Goal: Task Accomplishment & Management: Complete application form

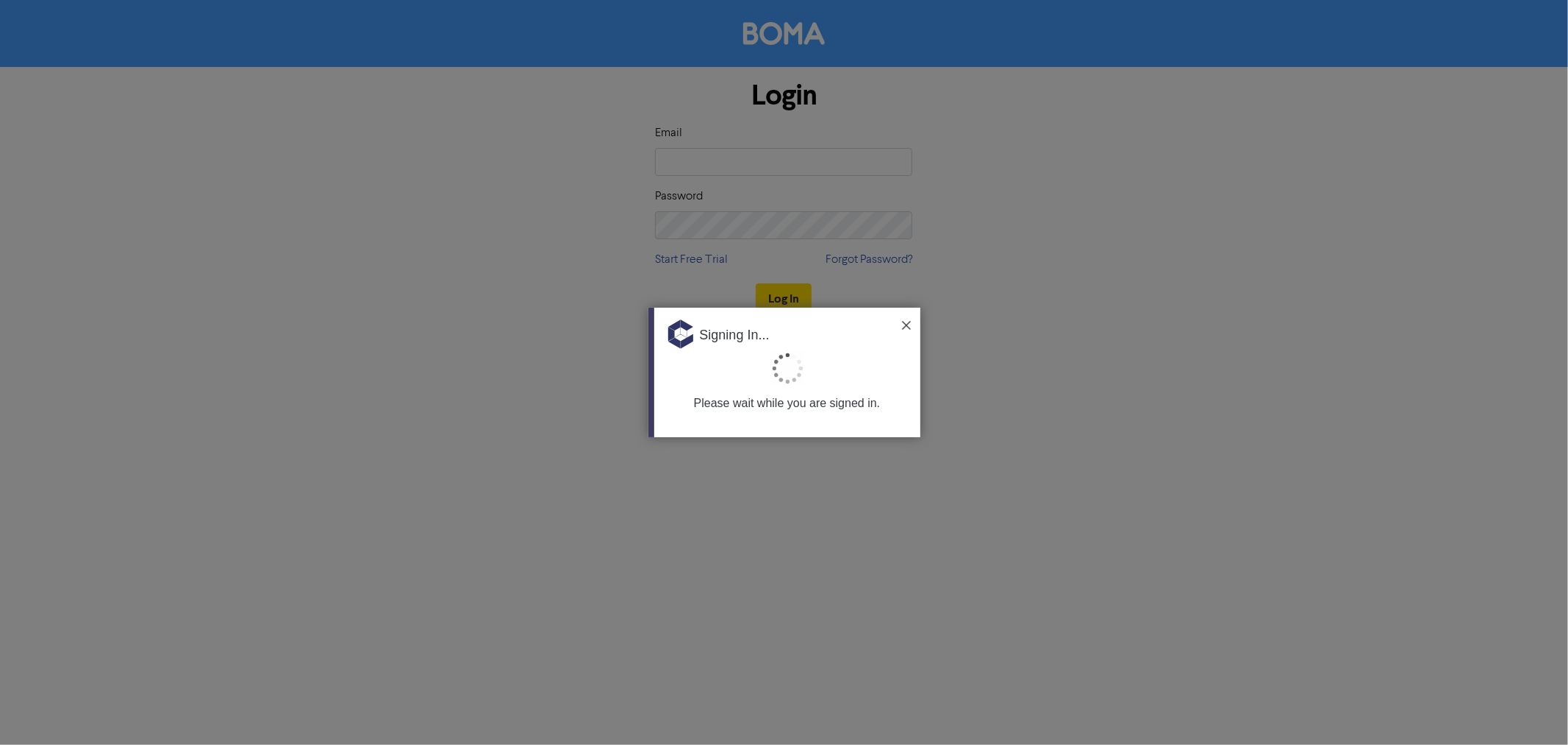
type input "[EMAIL_ADDRESS][DOMAIN_NAME]"
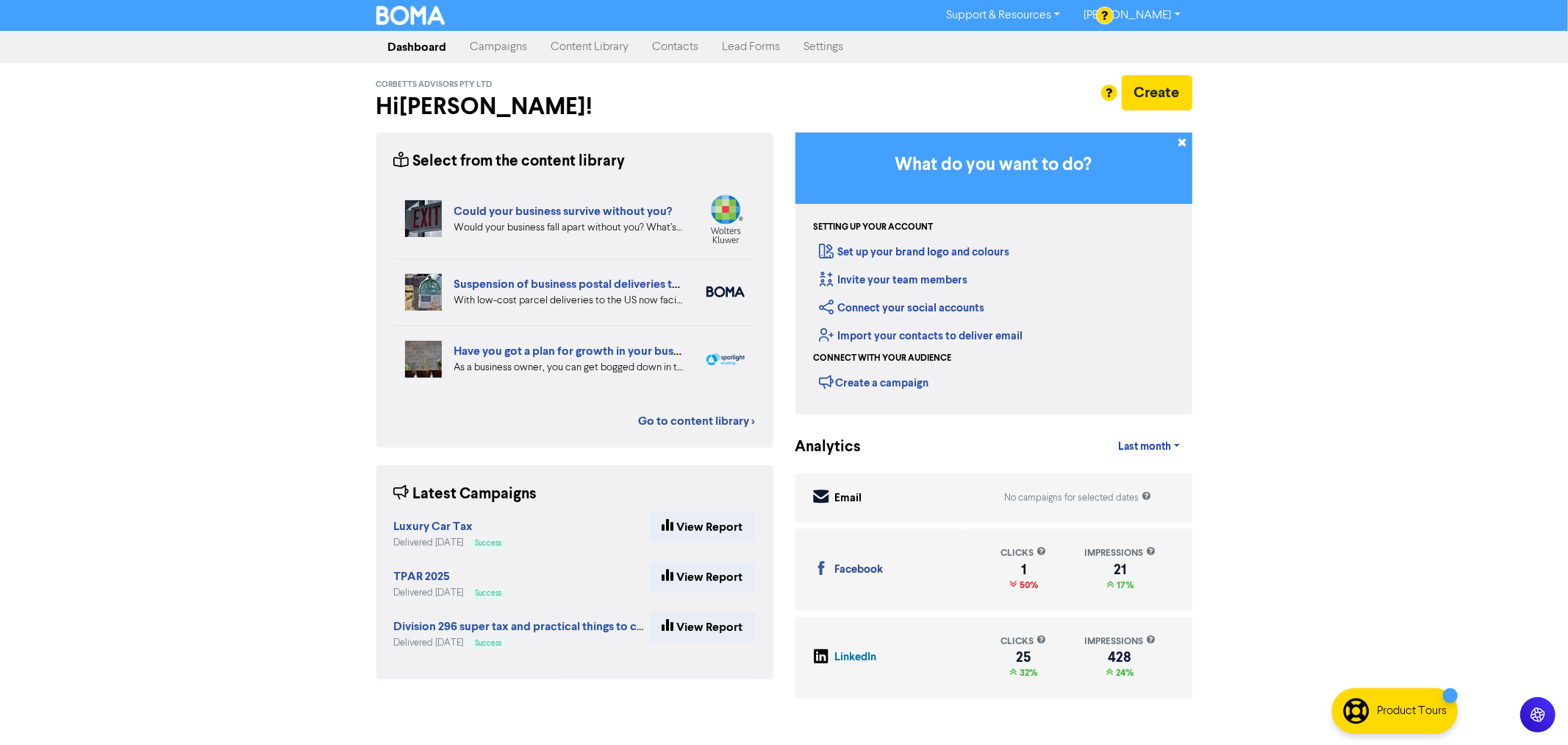
click at [502, 47] on link "Campaigns" at bounding box center [499, 47] width 81 height 30
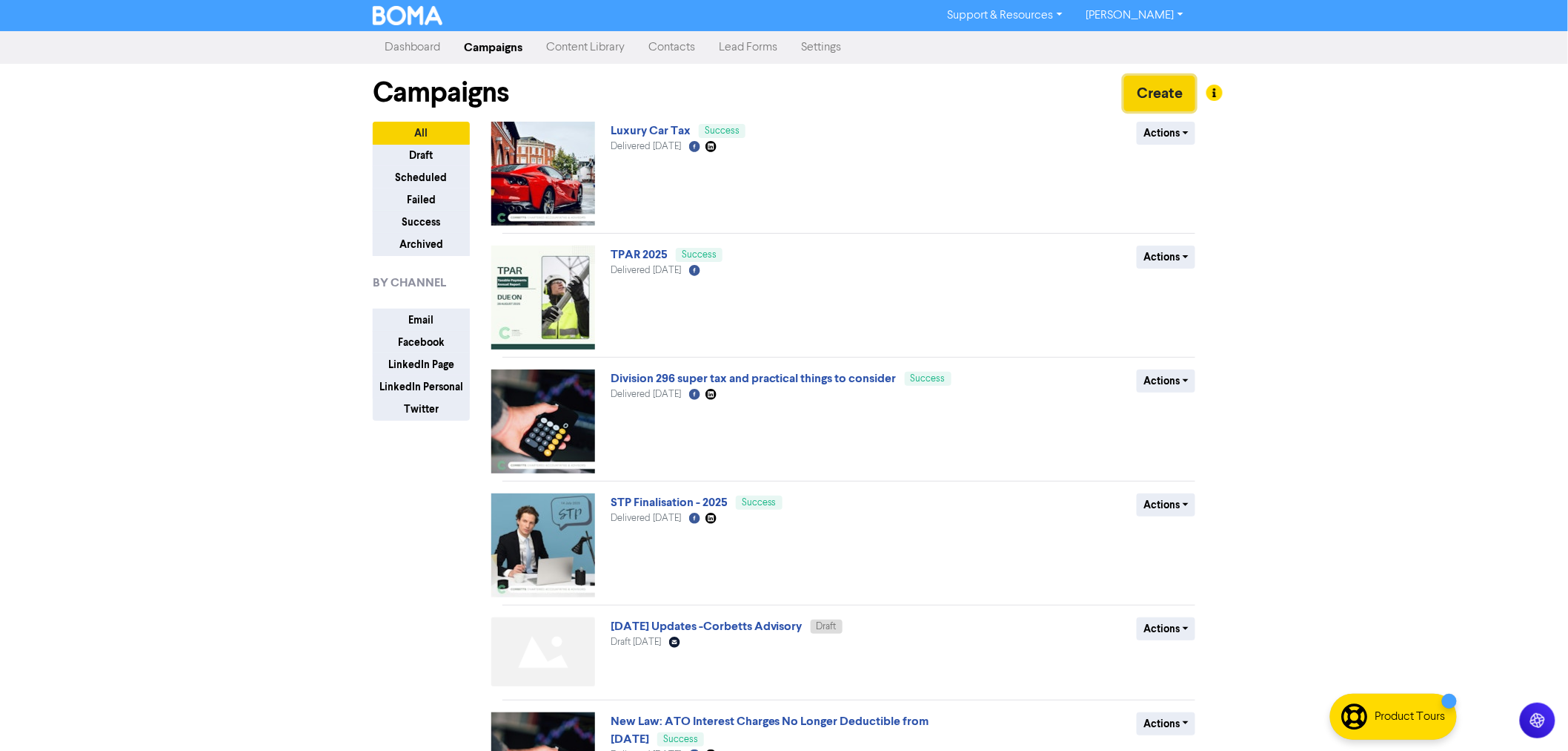
click at [1153, 90] on button "Create" at bounding box center [1159, 93] width 71 height 36
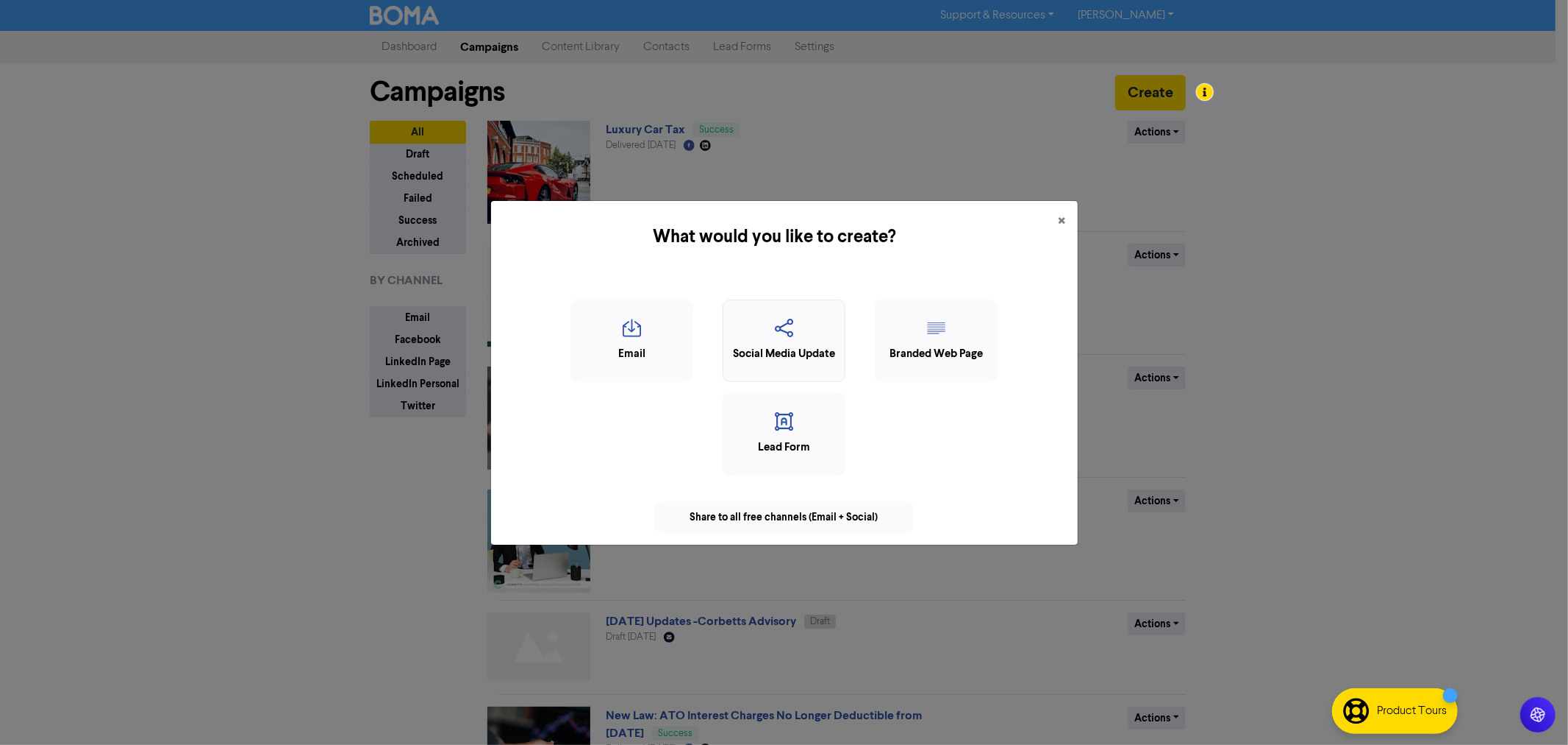
click at [807, 343] on icon "button" at bounding box center [784, 333] width 107 height 28
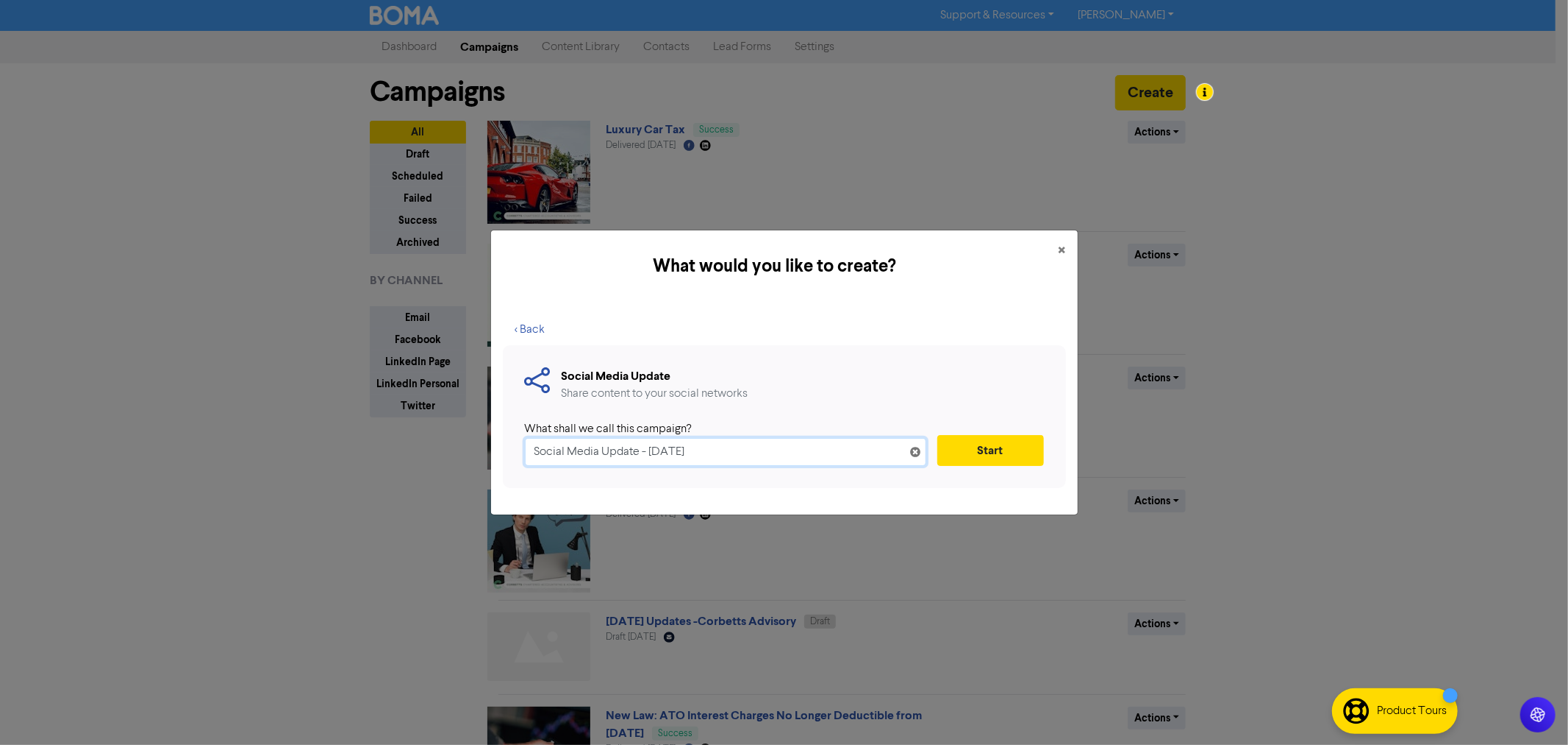
drag, startPoint x: 737, startPoint y: 454, endPoint x: 471, endPoint y: 459, distance: 266.0
click at [471, 459] on div "What would you like to create? × < Back Social Media Update Share content to yo…" at bounding box center [784, 372] width 1568 height 745
type input "HECS"
click at [1008, 449] on button "Start" at bounding box center [990, 450] width 107 height 31
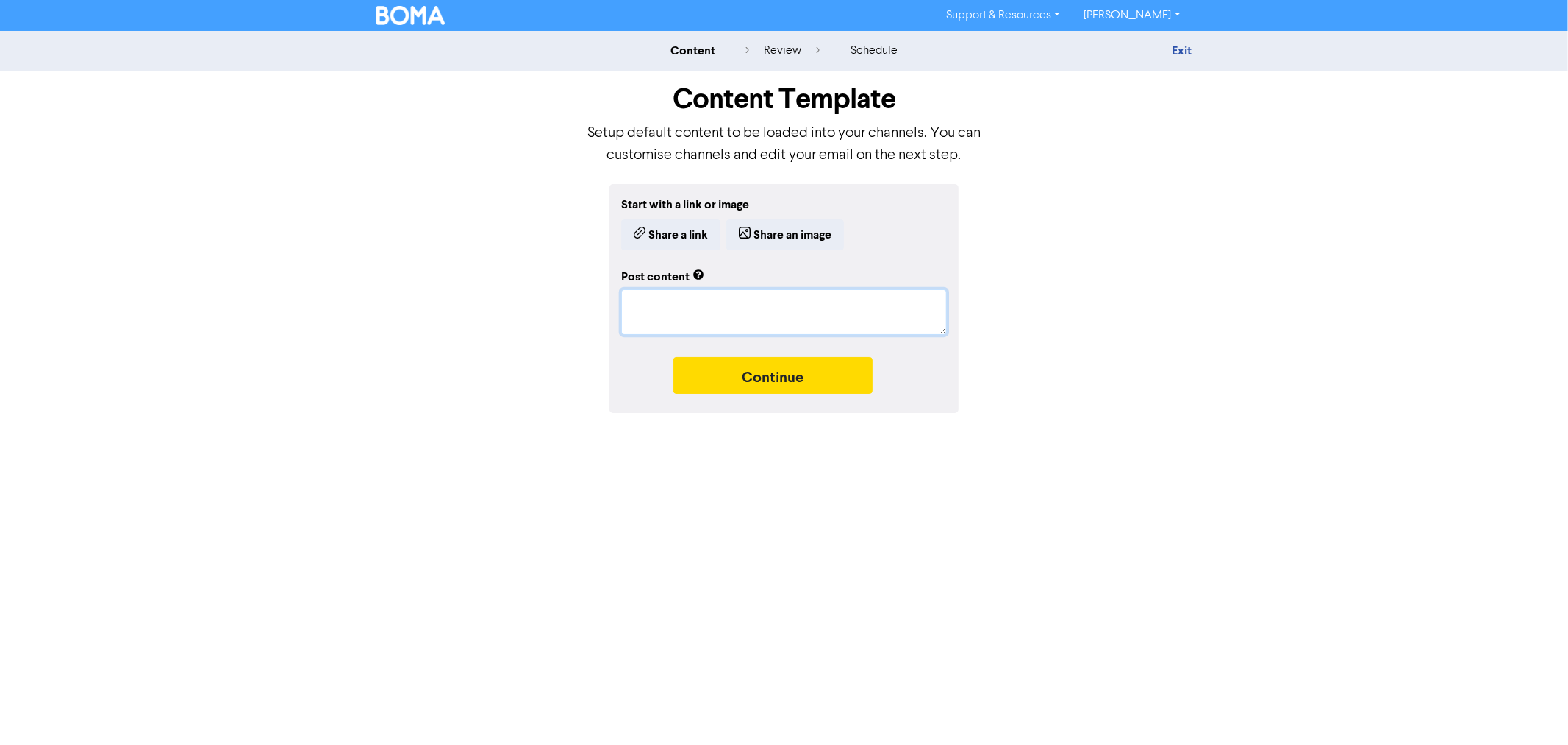
click at [732, 303] on textarea at bounding box center [784, 311] width 326 height 45
paste textarea "📣 A win for [DEMOGRAPHIC_DATA] carrying student debt! The Federal Government ha…"
type textarea "x"
type textarea "📣 A win for [DEMOGRAPHIC_DATA] carrying student debt! The Federal Government ha…"
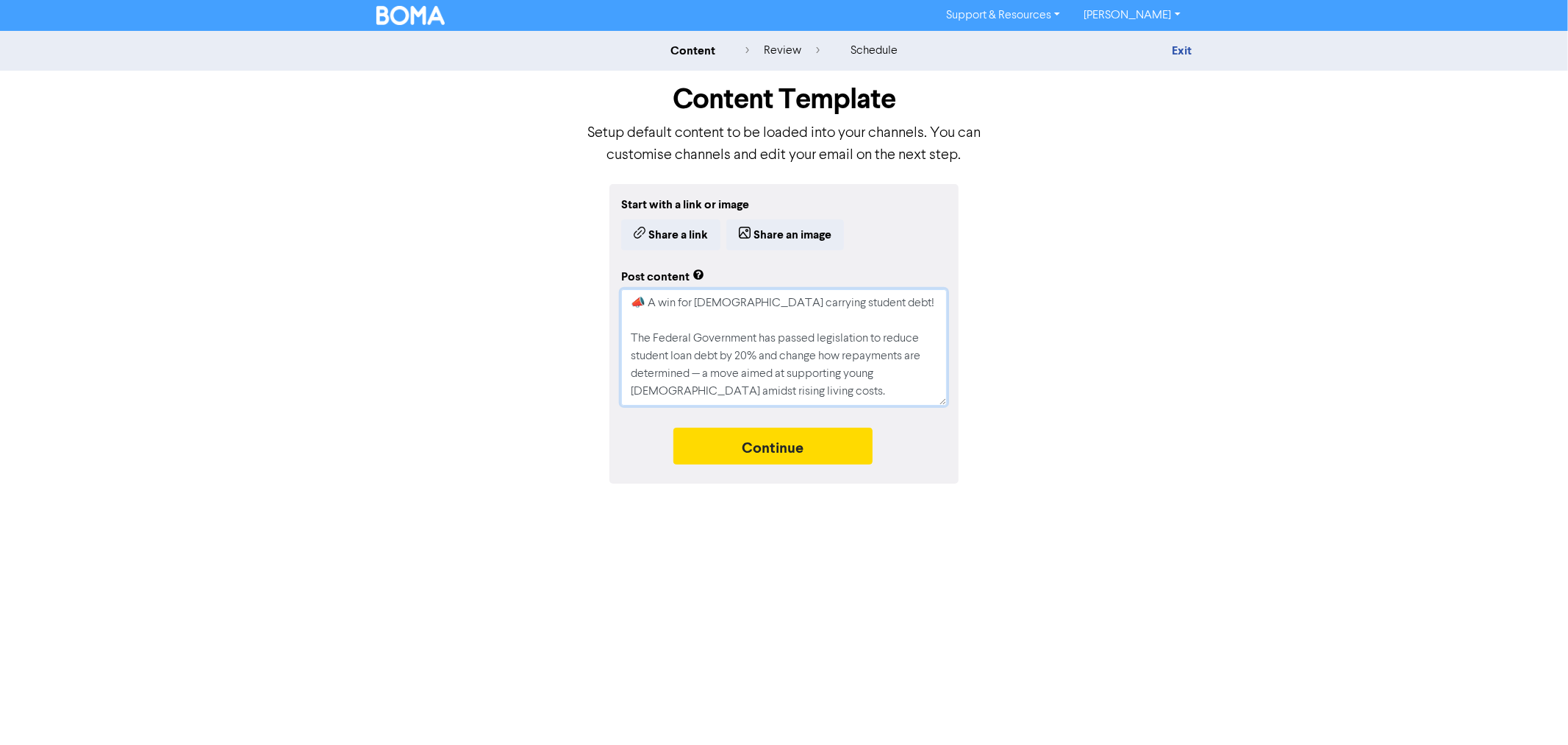
scroll to position [471, 0]
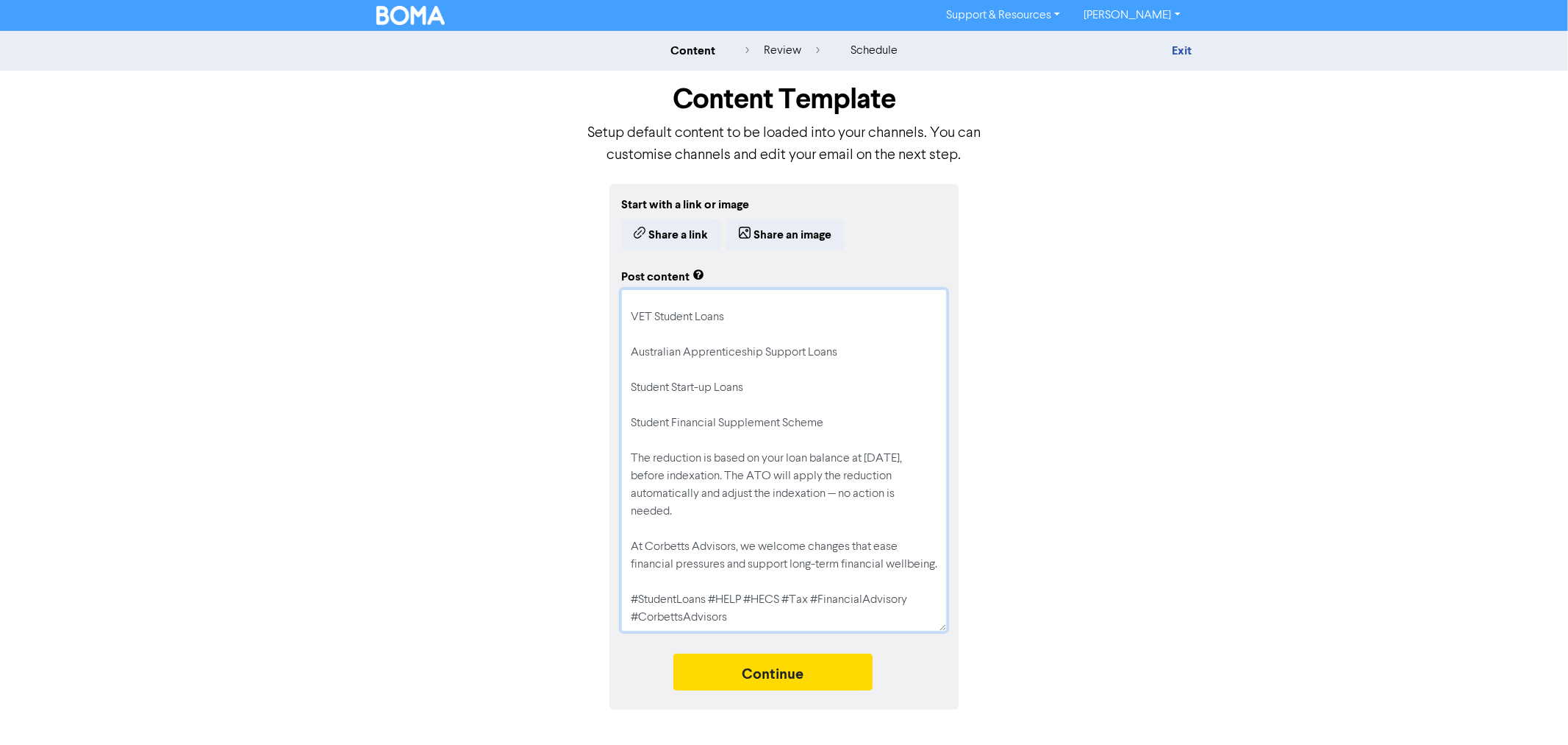
drag, startPoint x: 942, startPoint y: 400, endPoint x: 843, endPoint y: 422, distance: 101.4
click at [1089, 626] on div "Start with a link or image Share a link Share an image Post content 📣 A win for…" at bounding box center [784, 446] width 838 height 525
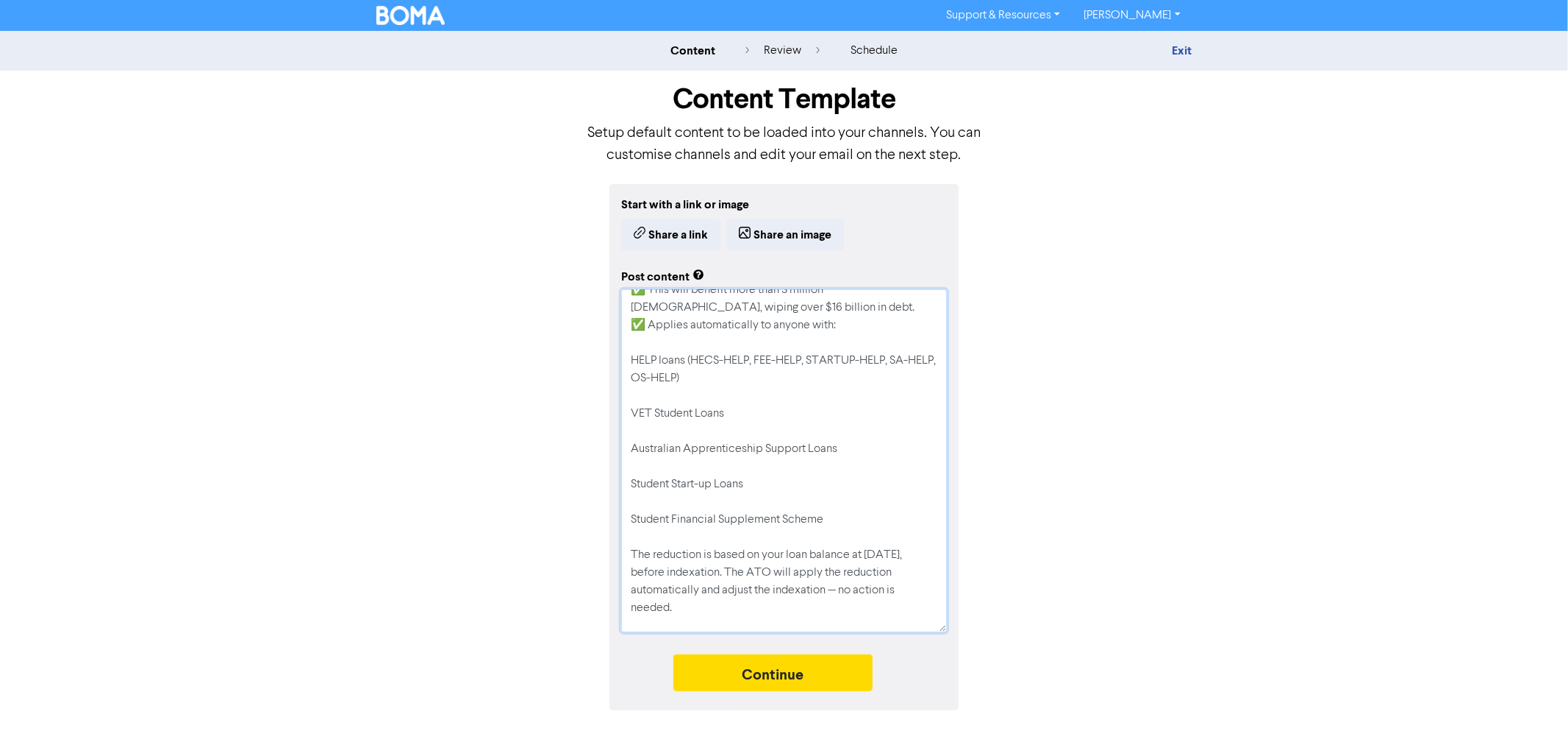
scroll to position [0, 0]
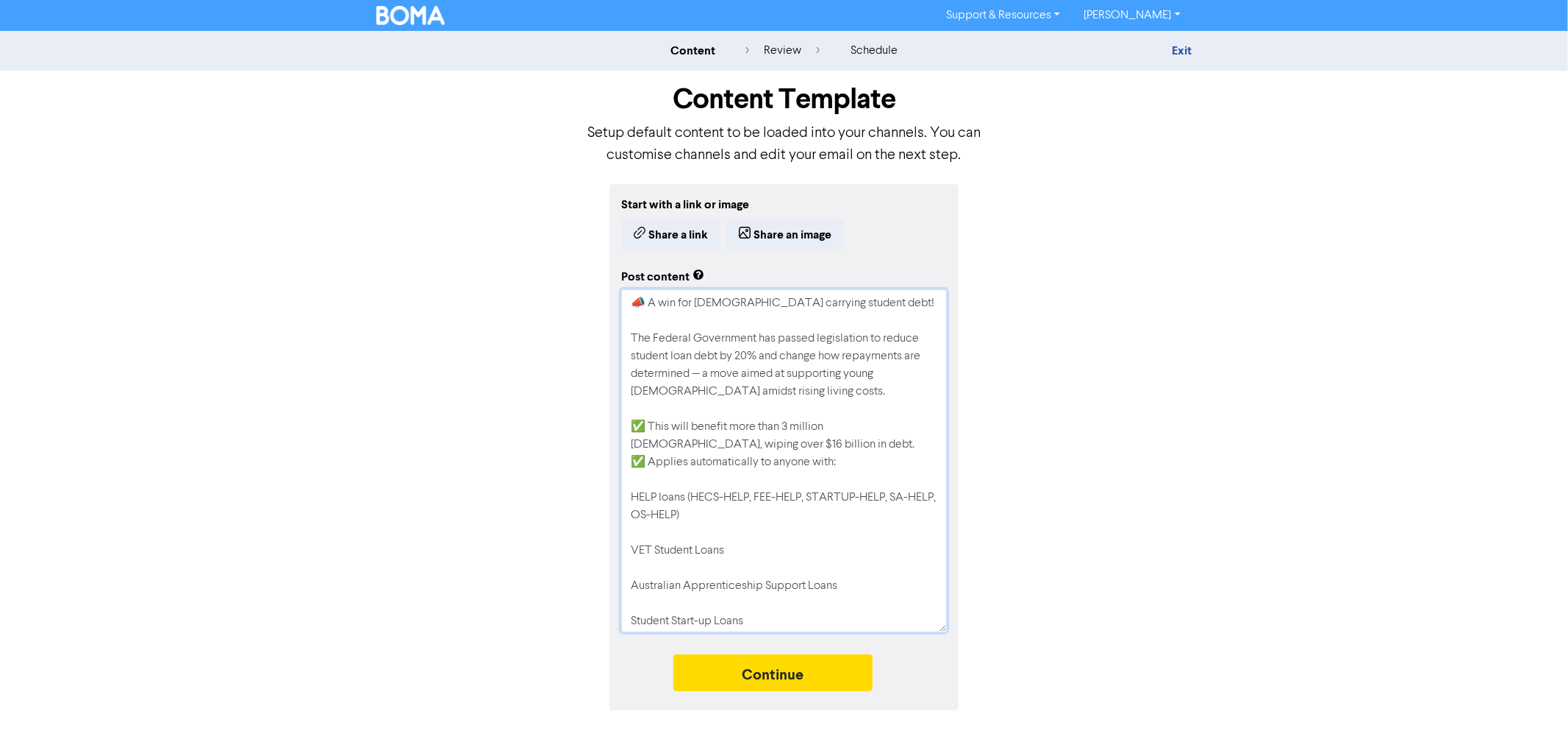
click at [790, 326] on textarea "📣 A win for [DEMOGRAPHIC_DATA] carrying student debt! The Federal Government ha…" at bounding box center [784, 461] width 326 height 343
click at [833, 394] on textarea "📣 A win for [DEMOGRAPHIC_DATA] carrying student debt! The Federal Government ha…" at bounding box center [784, 461] width 326 height 343
click at [766, 441] on textarea "📣 A win for [DEMOGRAPHIC_DATA] carrying student debt! The Federal Government ha…" at bounding box center [784, 461] width 326 height 343
click at [862, 466] on textarea "📣 A win for [DEMOGRAPHIC_DATA] carrying student debt! The Federal Government ha…" at bounding box center [784, 461] width 326 height 343
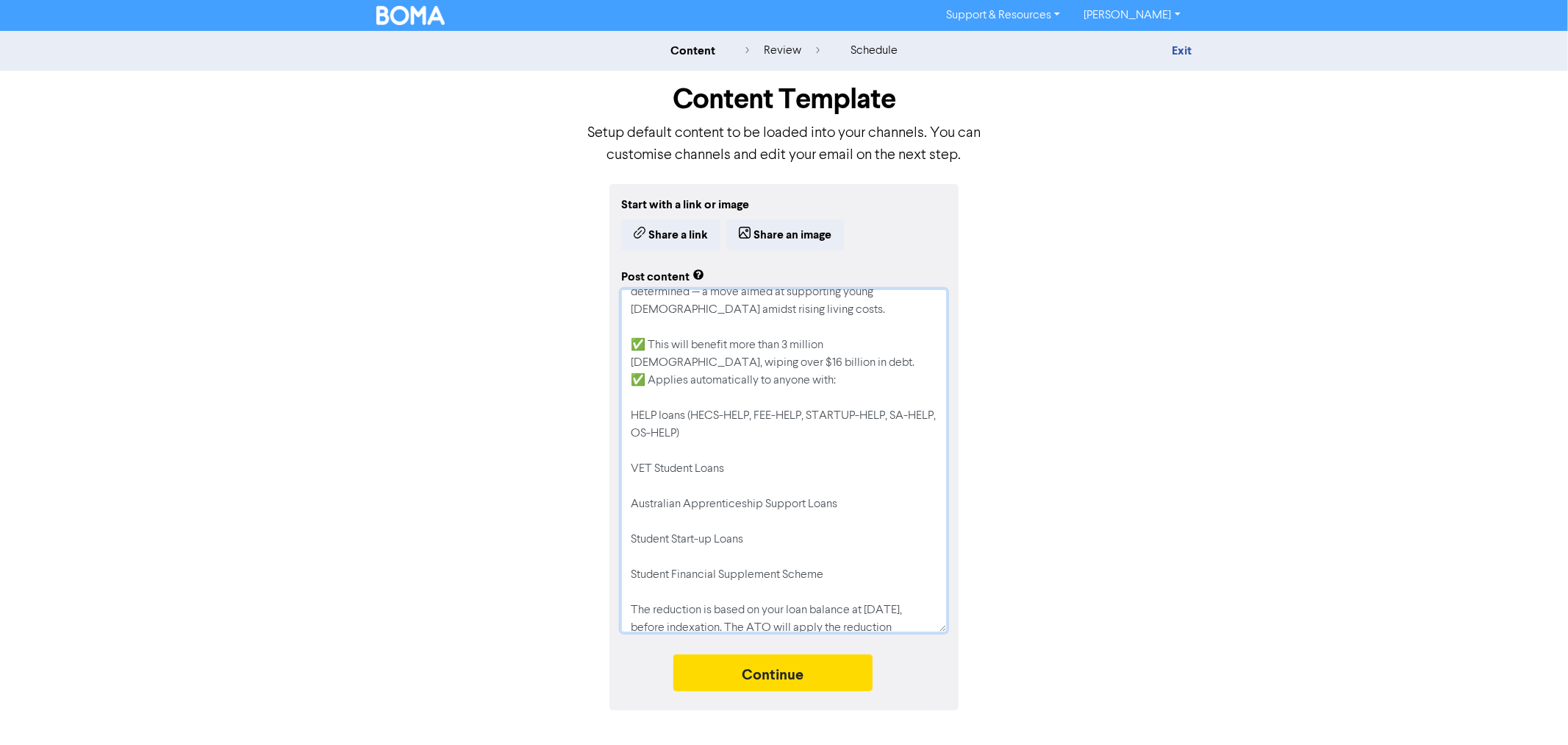
drag, startPoint x: 753, startPoint y: 417, endPoint x: 785, endPoint y: 442, distance: 40.6
click at [754, 417] on textarea "📣 A win for [DEMOGRAPHIC_DATA] carrying student debt! The Federal Government ha…" at bounding box center [784, 461] width 326 height 343
type textarea "x"
type textarea "📣 A win for [DEMOGRAPHIC_DATA] carrying student debt! The Federal Government ha…"
click at [769, 411] on textarea "📣 A win for [DEMOGRAPHIC_DATA] carrying student debt! The Federal Government ha…" at bounding box center [784, 461] width 326 height 343
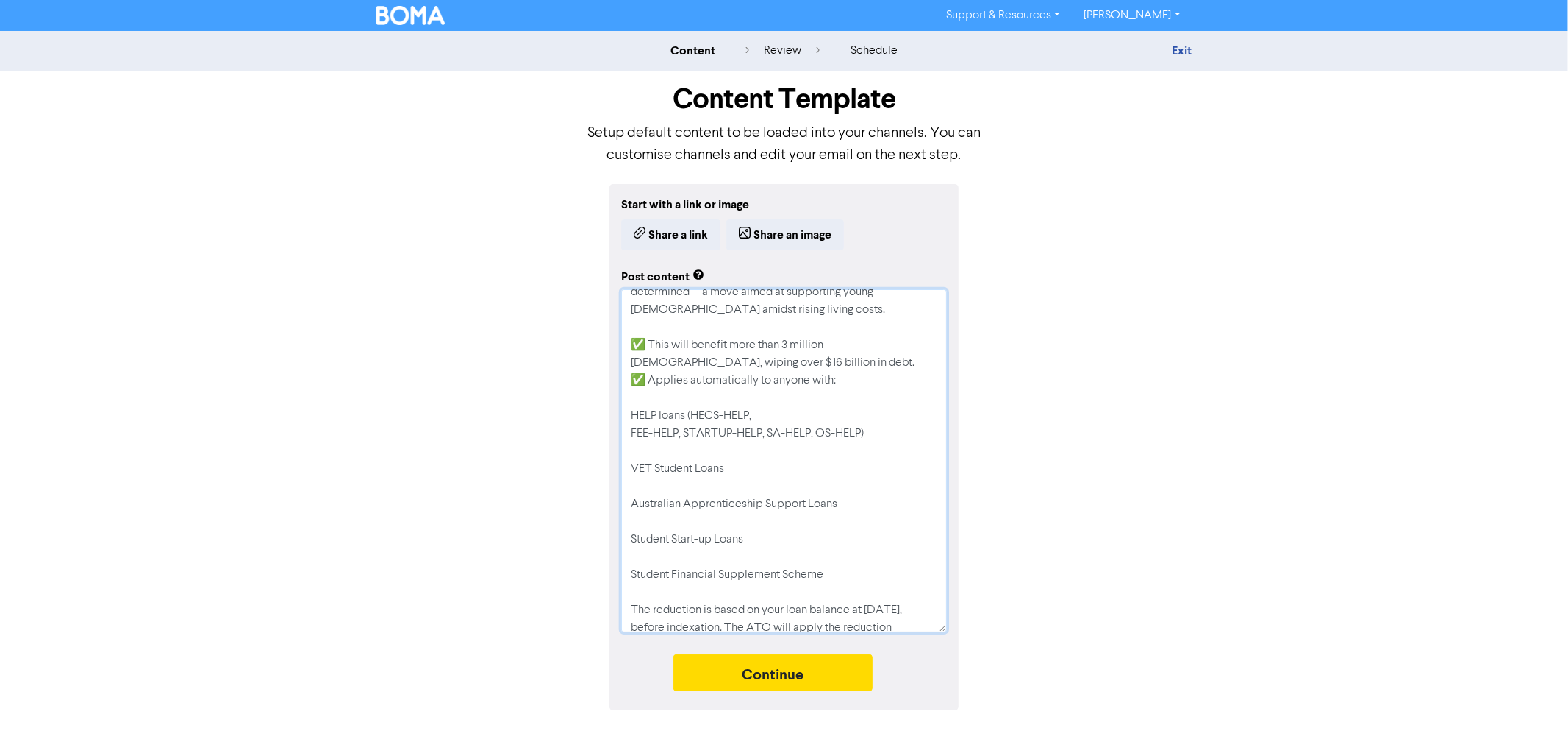
type textarea "x"
type textarea "📣 A win for [DEMOGRAPHIC_DATA] carrying student debt! The Federal Government ha…"
type textarea "x"
type textarea "📣 A win for [DEMOGRAPHIC_DATA] carrying student debt! The Federal Government ha…"
type textarea "x"
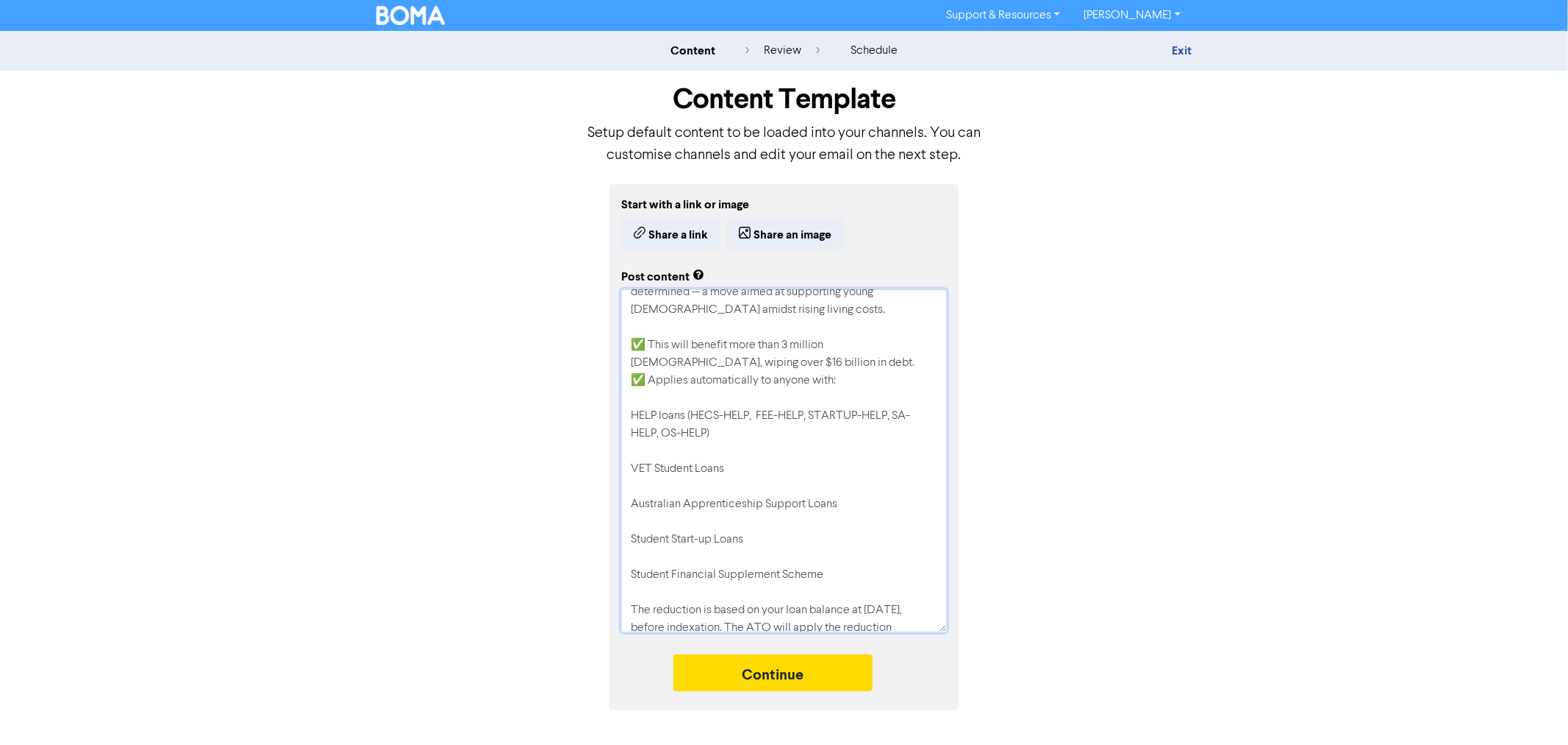
type textarea "📣 A win for [DEMOGRAPHIC_DATA] carrying student debt! The Federal Government ha…"
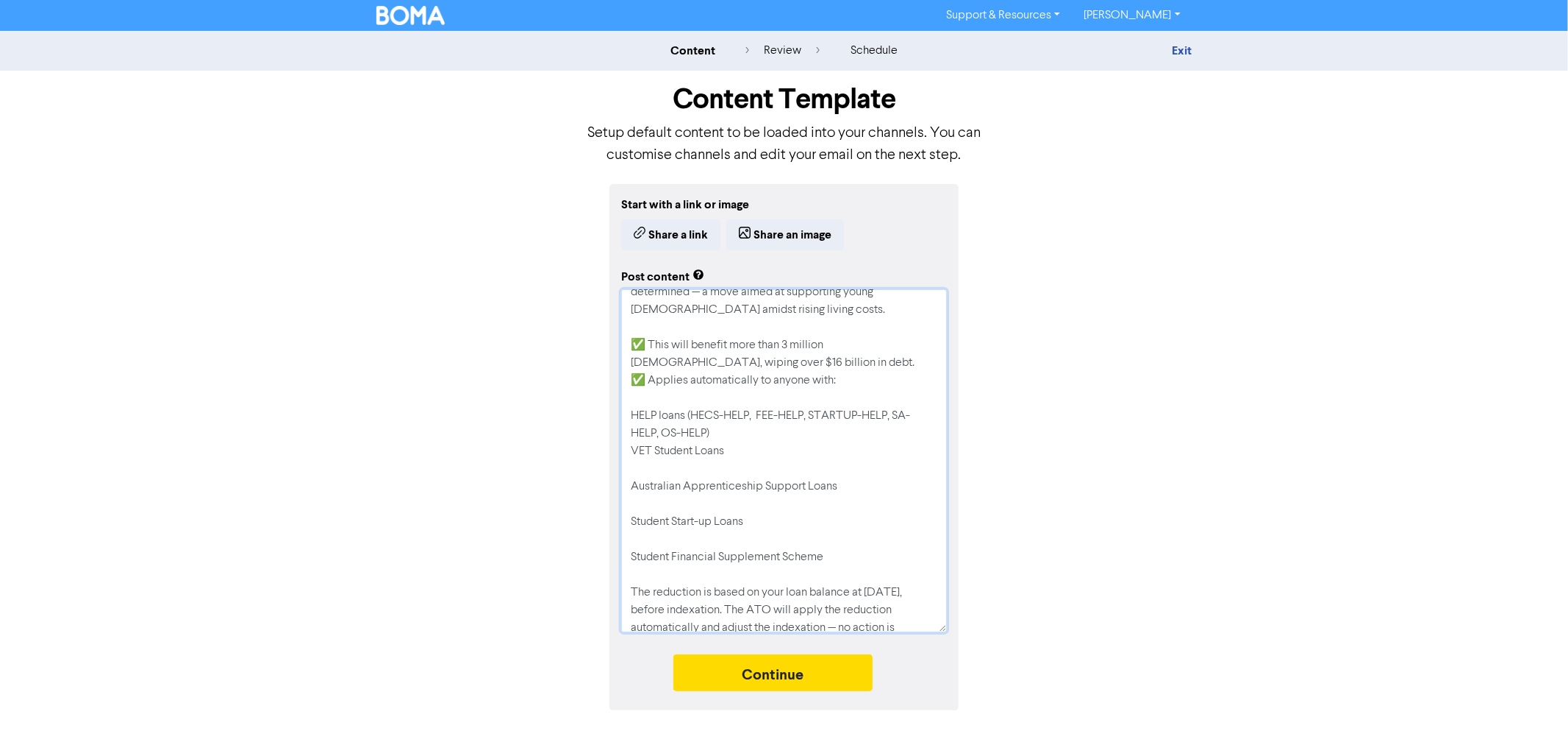
type textarea "x"
type textarea "📣 A win for [DEMOGRAPHIC_DATA] carrying student debt! The Federal Government ha…"
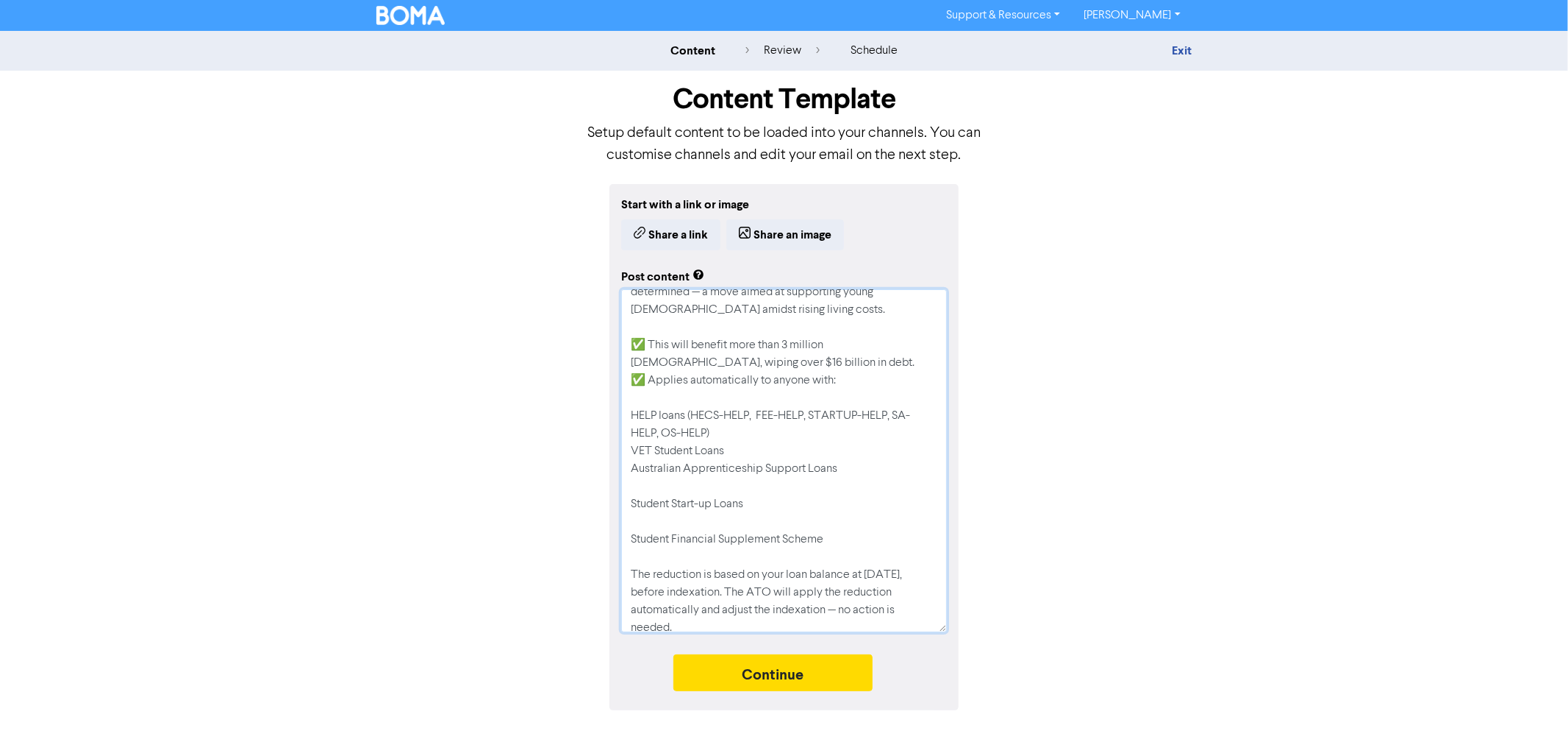
type textarea "x"
type textarea "📣 A win for [DEMOGRAPHIC_DATA] carrying student debt! The Federal Government ha…"
type textarea "x"
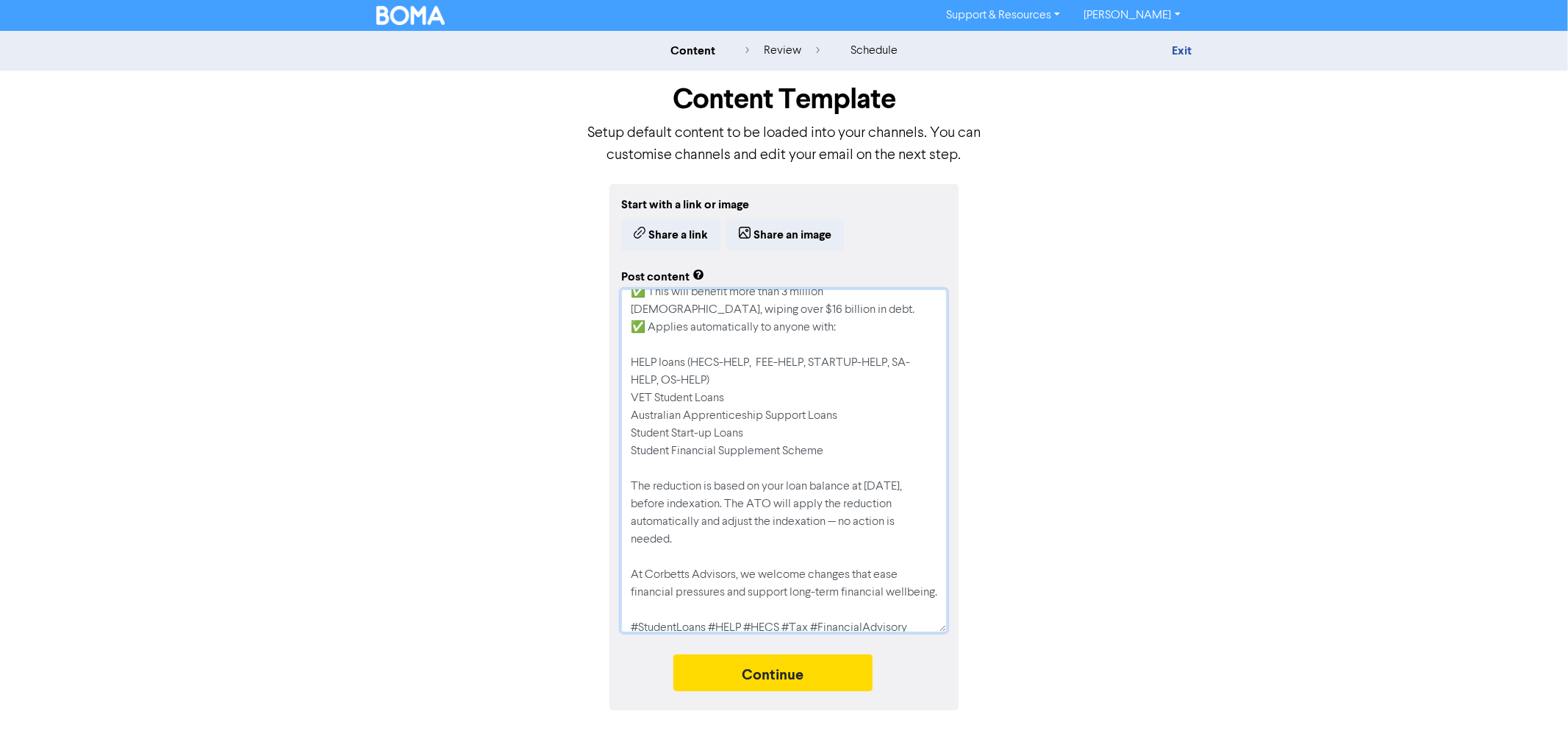
scroll to position [163, 0]
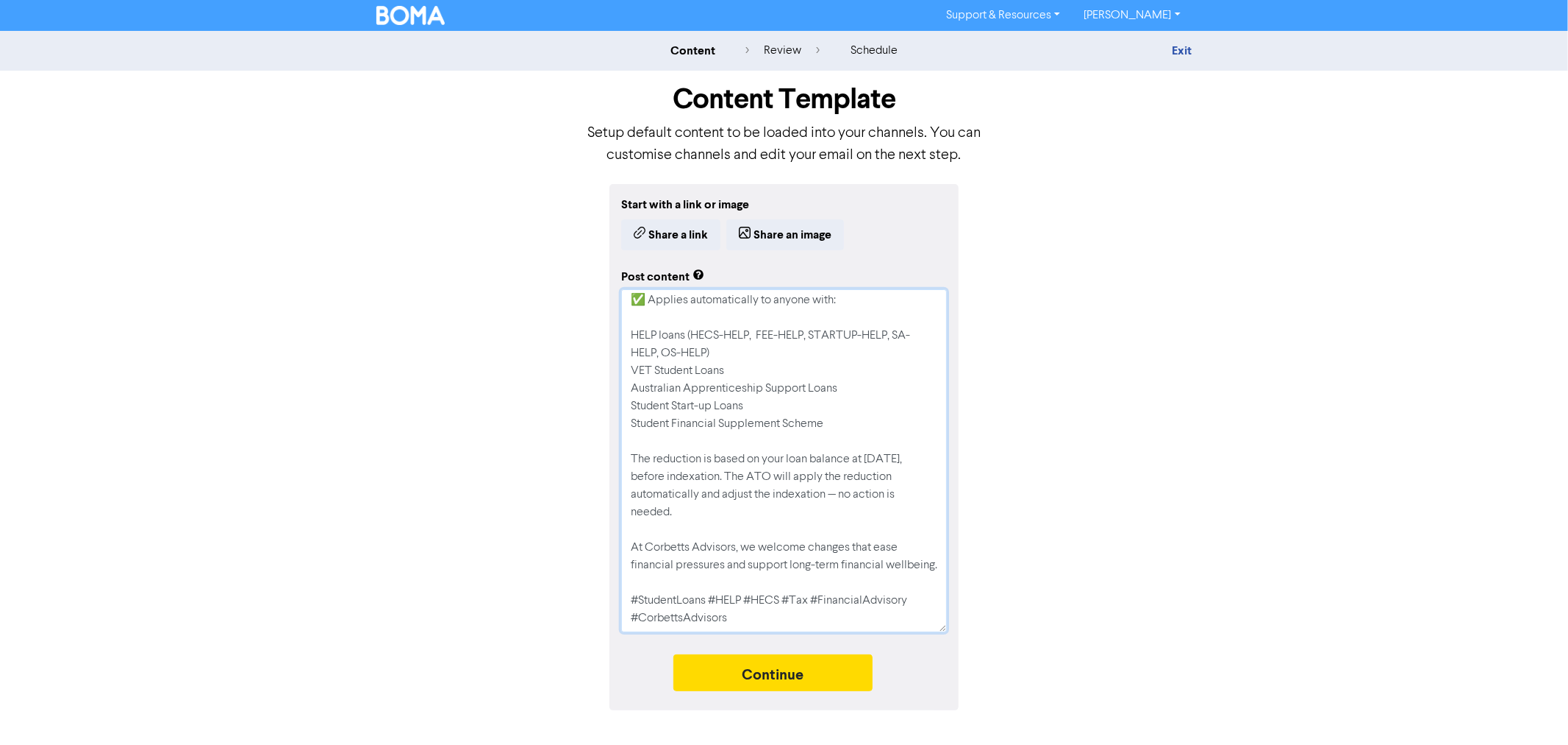
click at [874, 505] on textarea "📣 A win for [DEMOGRAPHIC_DATA] carrying student debt! The Federal Government ha…" at bounding box center [784, 461] width 326 height 343
click at [725, 563] on textarea "📣 A win for [DEMOGRAPHIC_DATA] carrying student debt! The Federal Government ha…" at bounding box center [784, 461] width 326 height 343
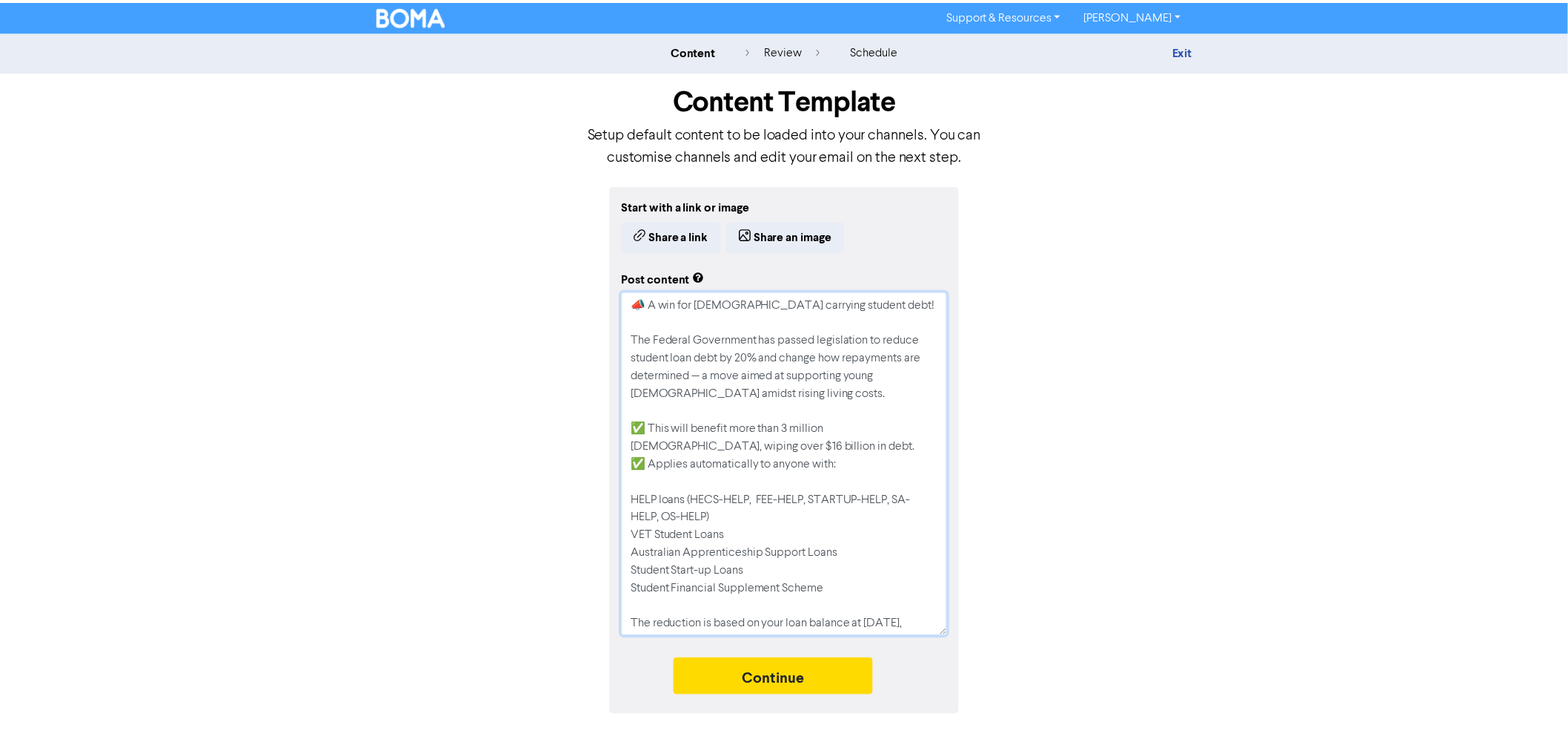
scroll to position [0, 0]
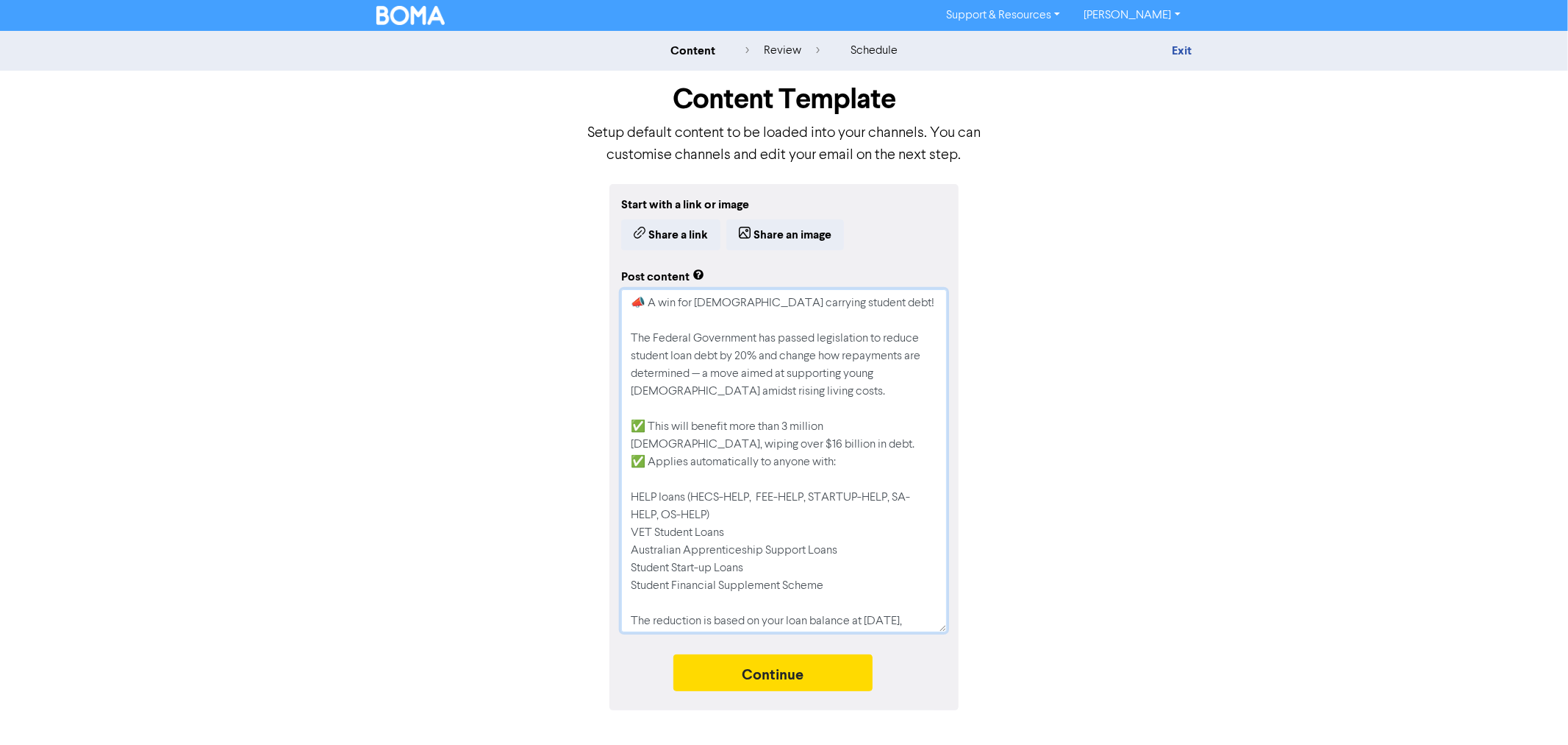
type textarea "📣 A win for [DEMOGRAPHIC_DATA] carrying student debt! The Federal Government ha…"
click at [776, 226] on button "Share an image" at bounding box center [785, 234] width 118 height 31
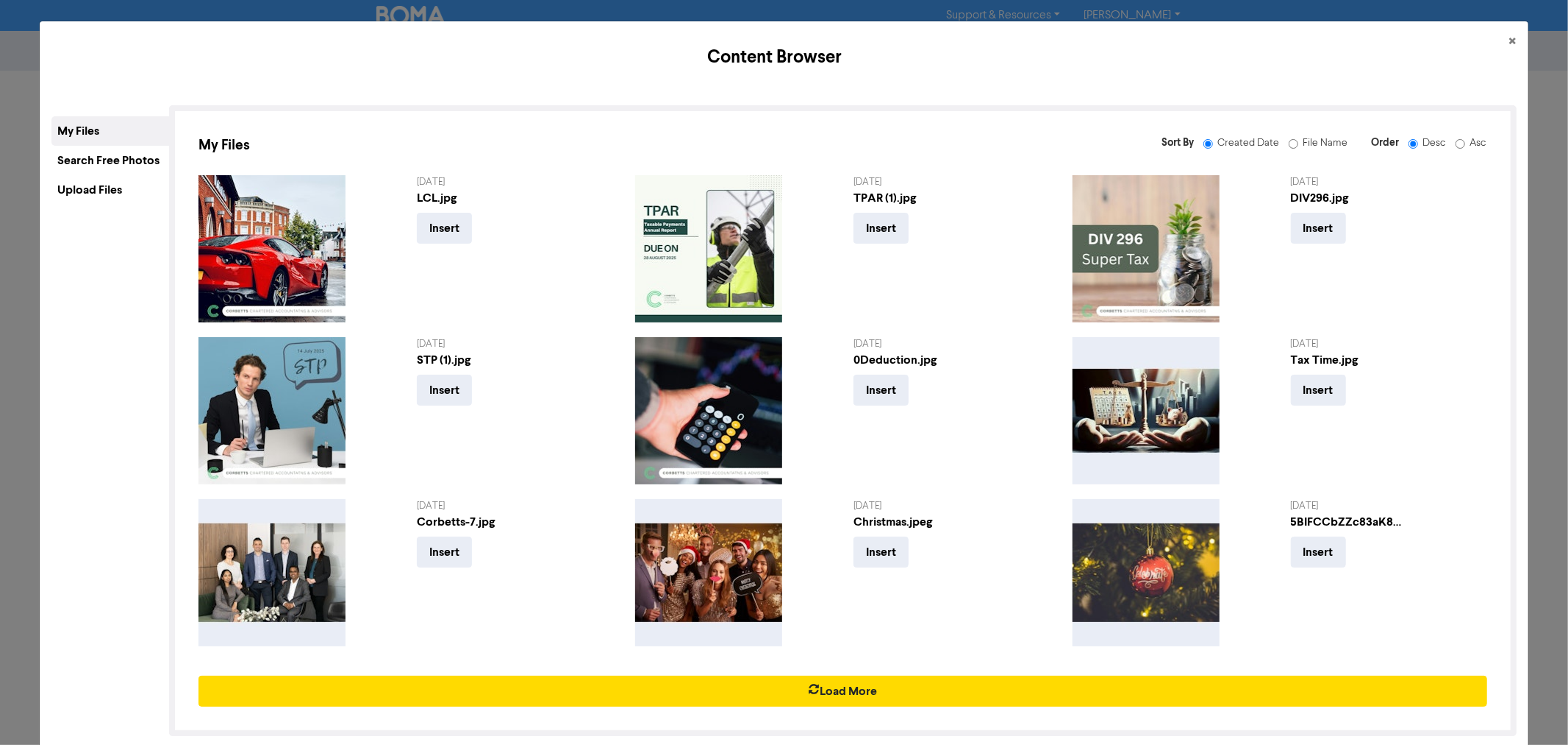
click at [103, 185] on div "Upload Files" at bounding box center [110, 190] width 118 height 30
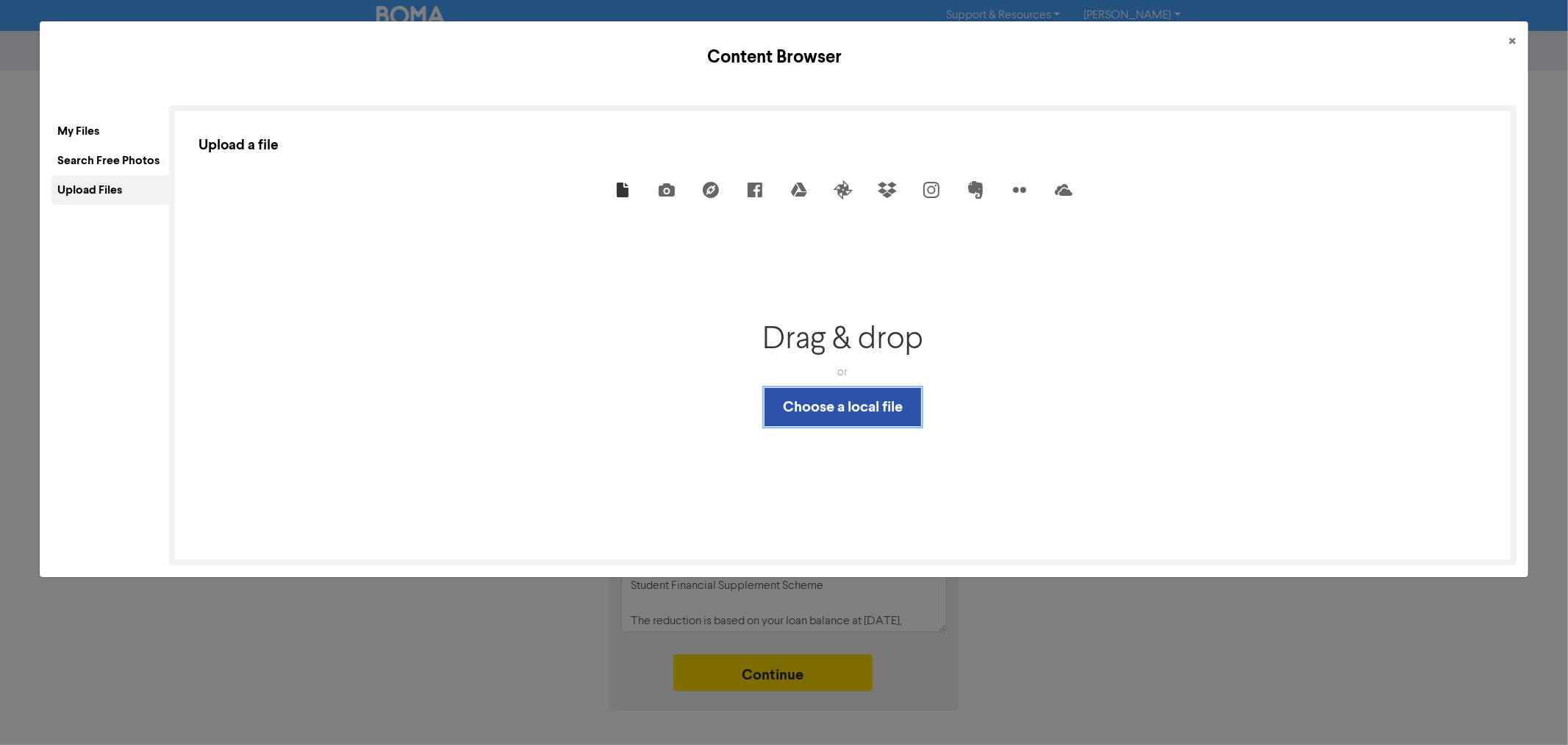
click at [831, 412] on button "Choose a local file" at bounding box center [843, 407] width 157 height 39
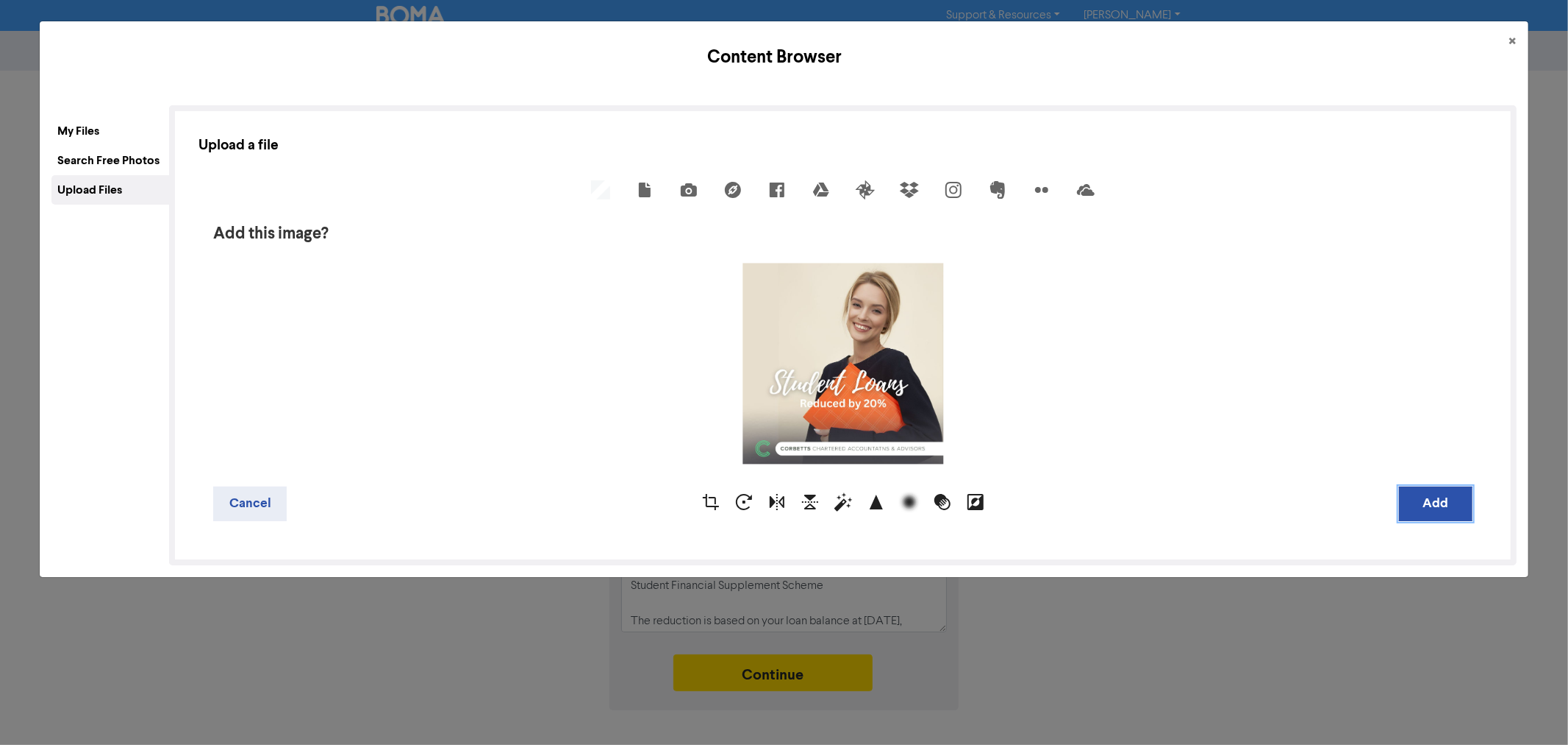
click at [1429, 501] on button "Add" at bounding box center [1436, 504] width 73 height 35
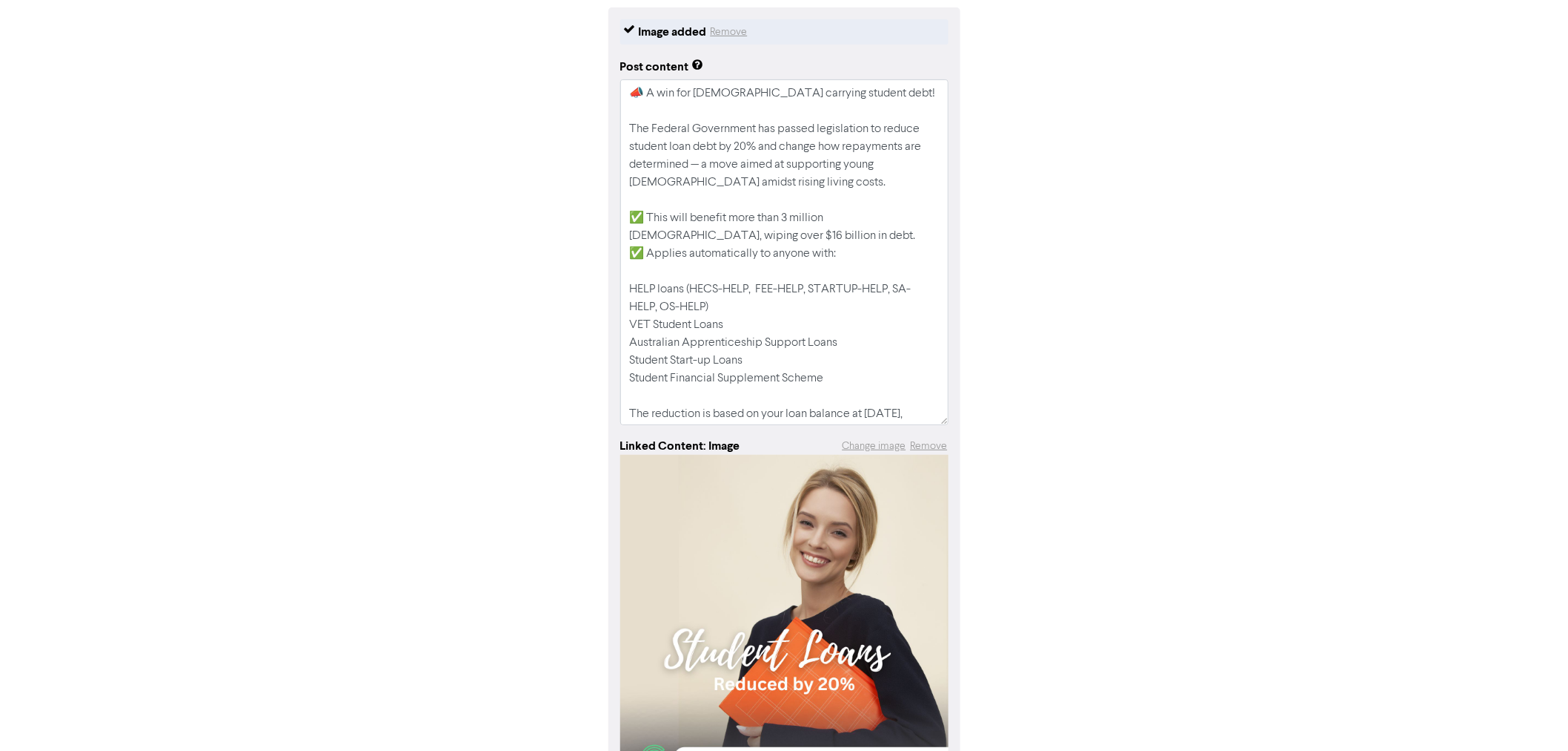
scroll to position [290, 0]
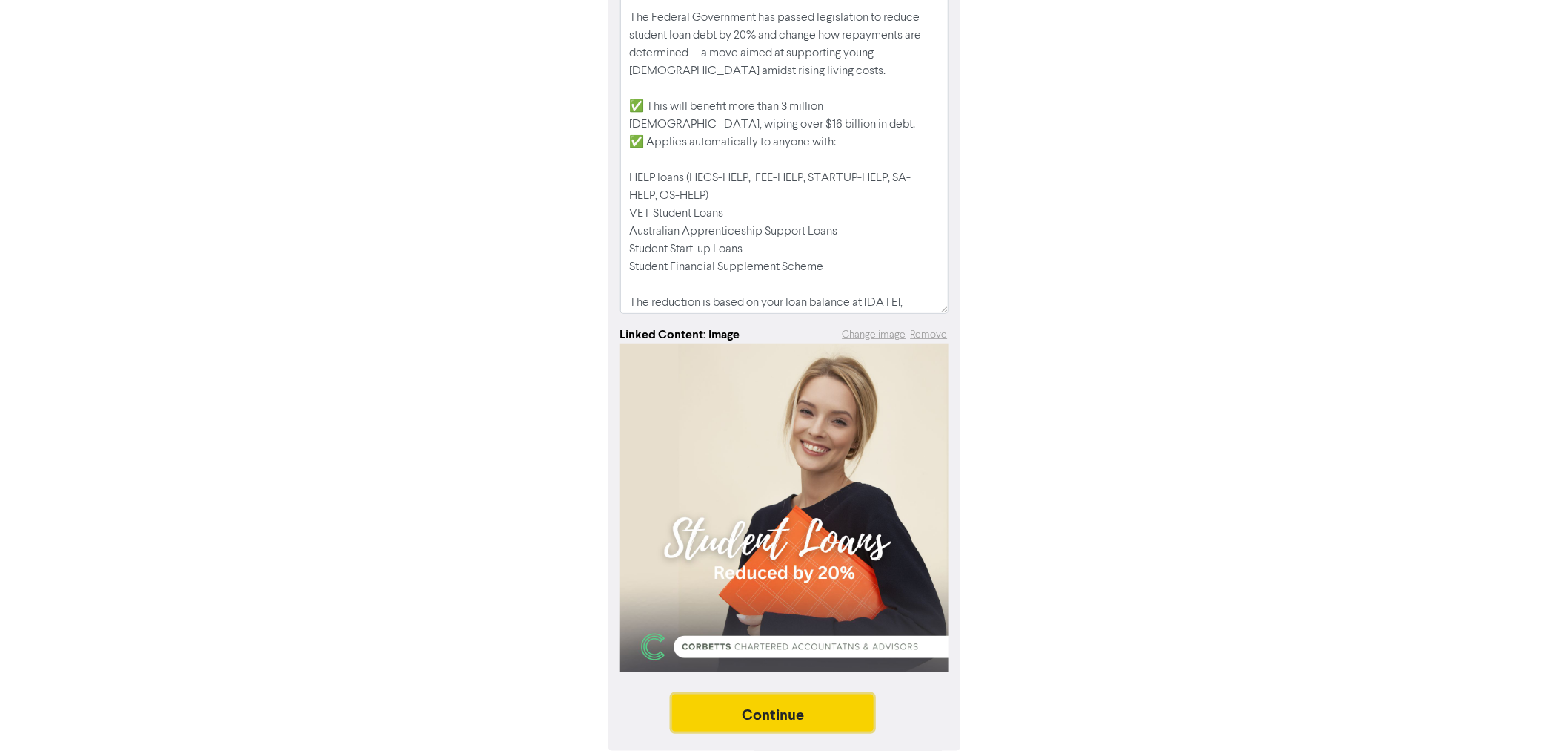
click at [835, 710] on button "Continue" at bounding box center [773, 713] width 202 height 37
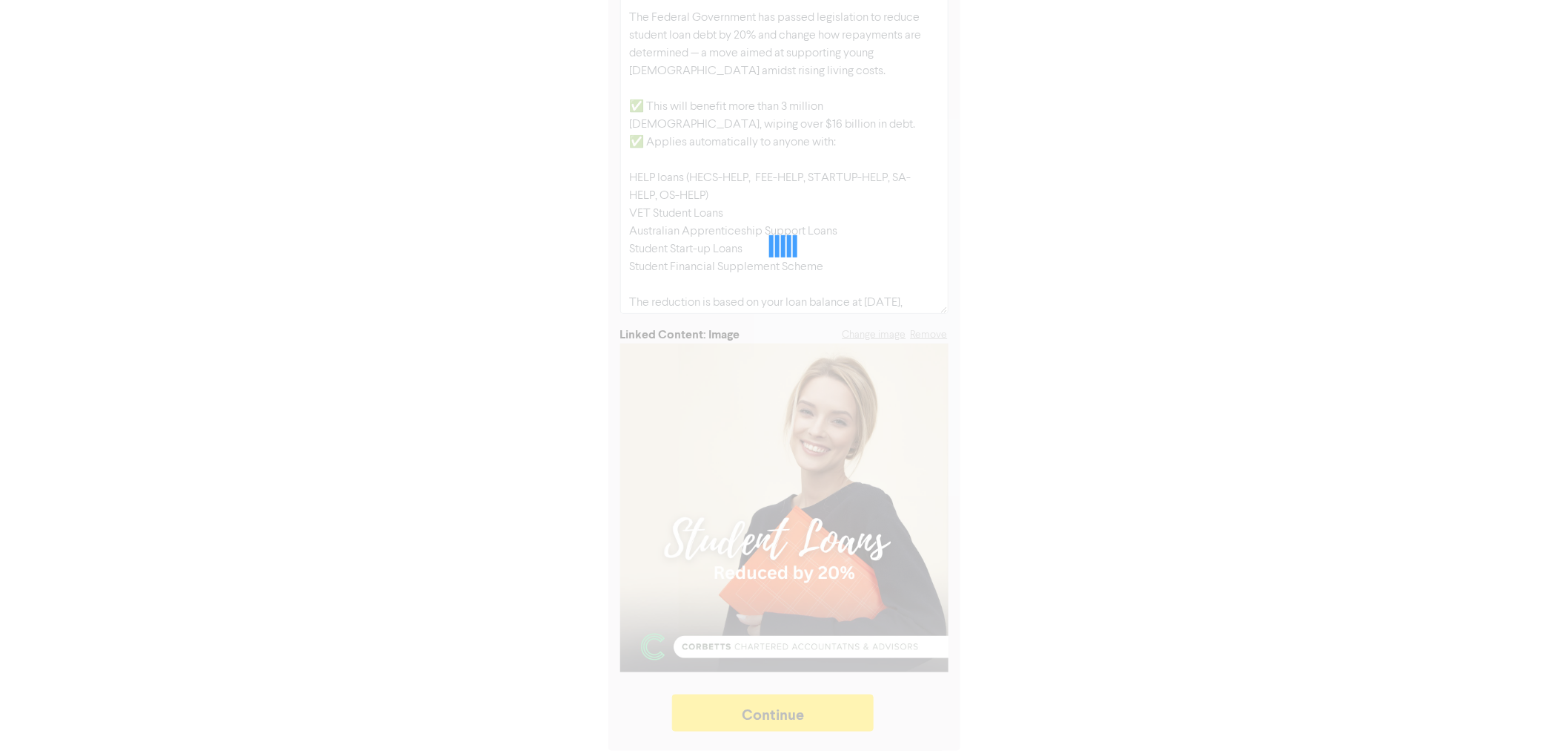
type textarea "x"
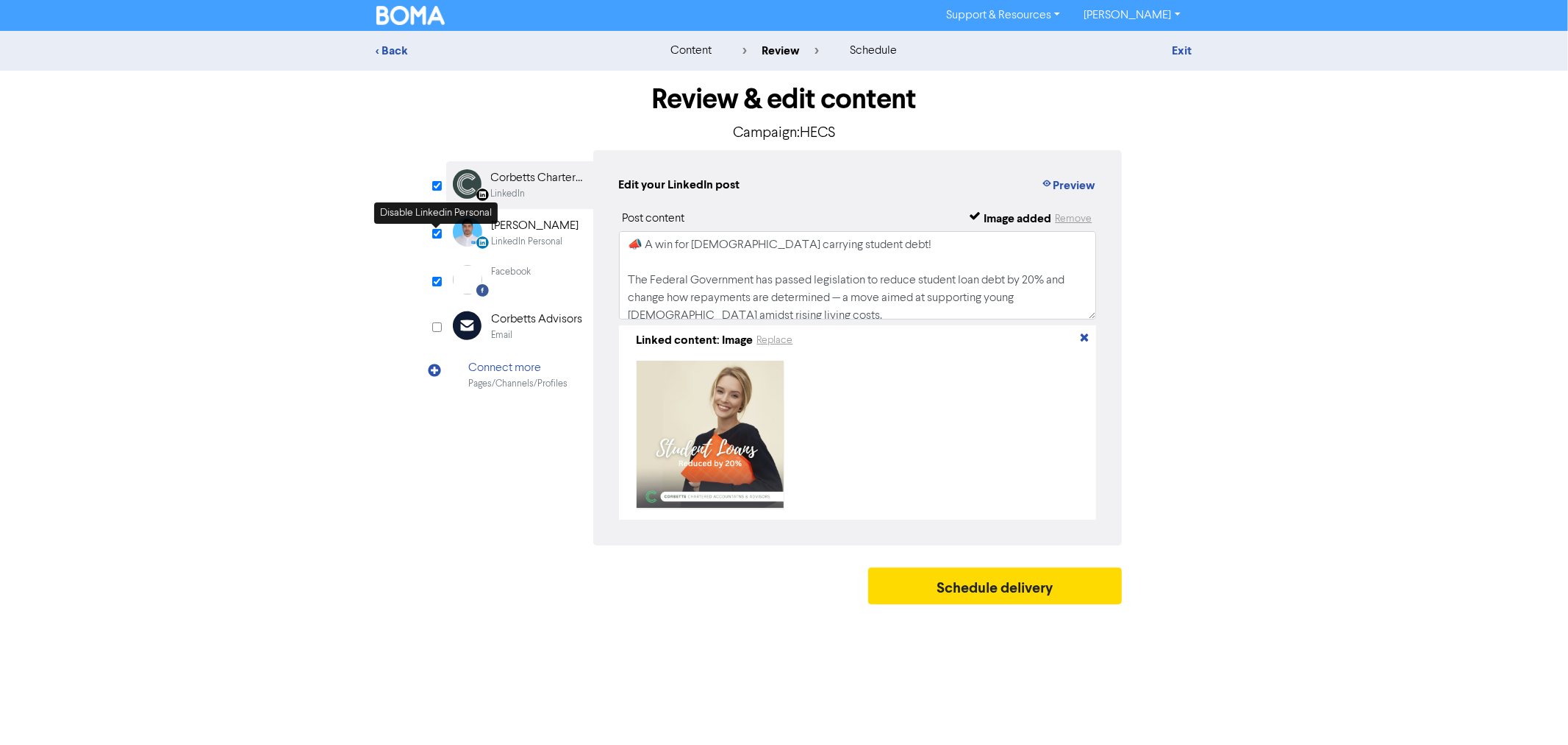
click at [434, 232] on input "checkbox" at bounding box center [437, 233] width 10 height 10
checkbox input "false"
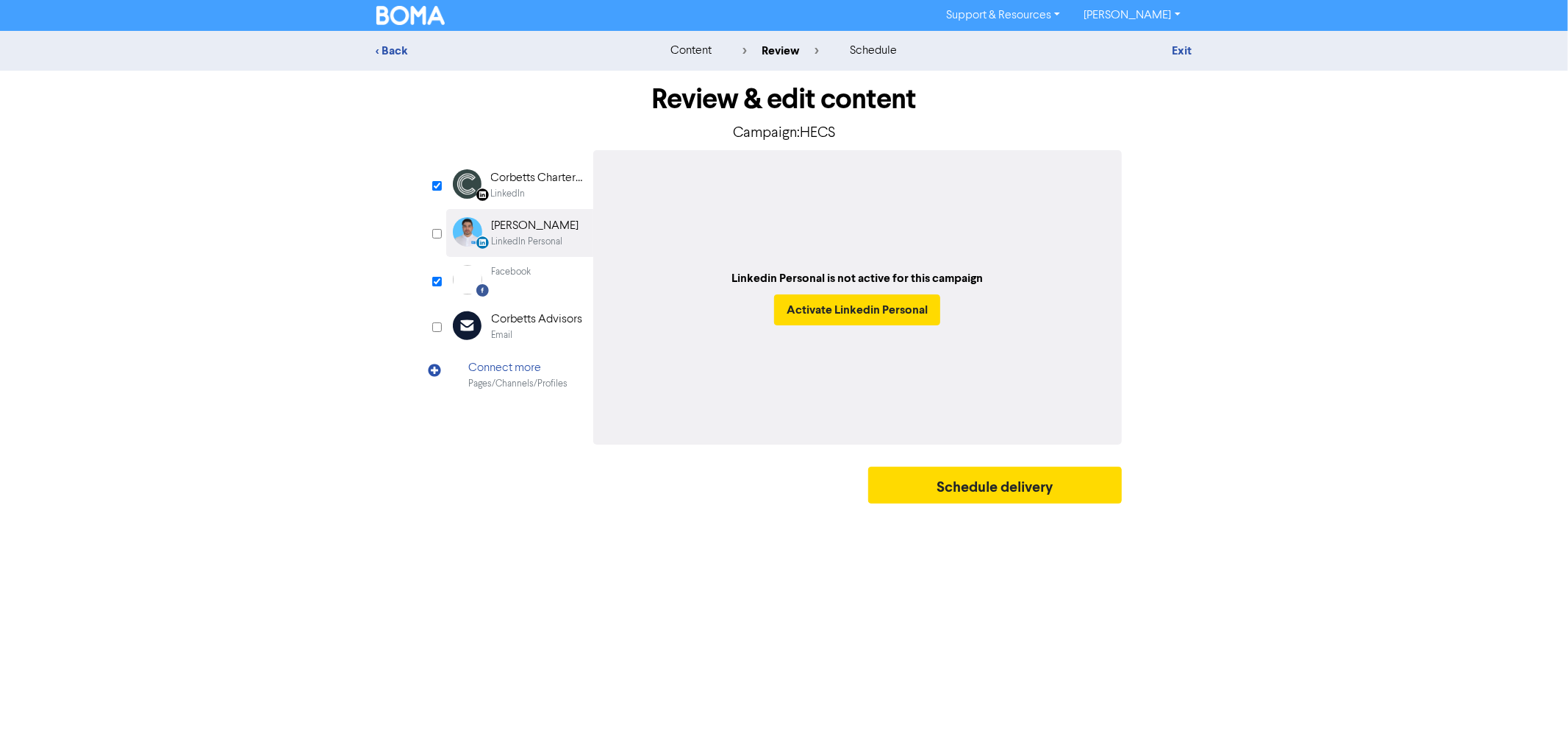
click at [524, 277] on div "Facebook" at bounding box center [511, 272] width 39 height 14
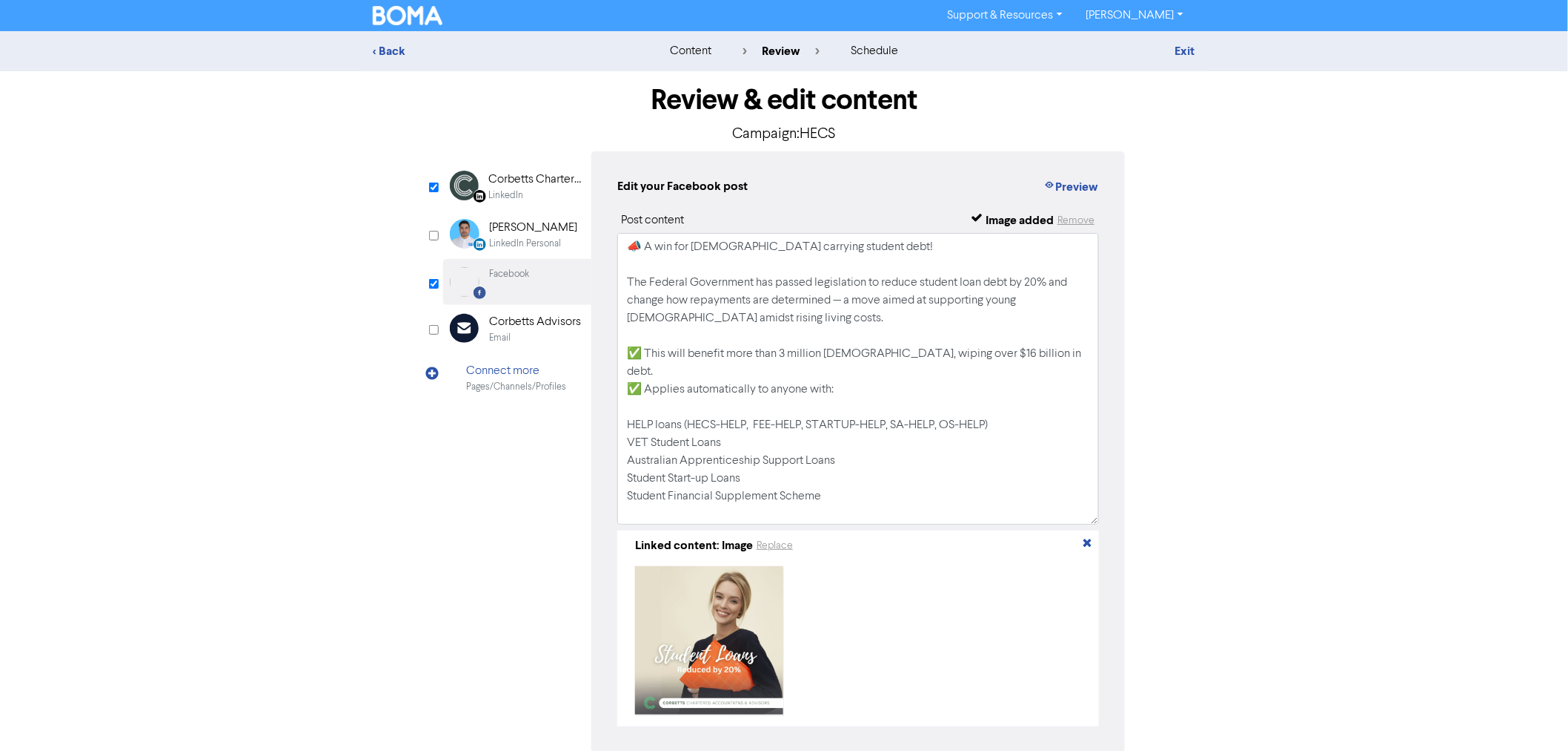
drag, startPoint x: 1094, startPoint y: 315, endPoint x: 1088, endPoint y: 518, distance: 203.1
click at [1088, 518] on textarea "📣 A win for [DEMOGRAPHIC_DATA] carrying student debt! The Federal Government ha…" at bounding box center [858, 379] width 482 height 291
click at [532, 181] on div "Corbetts Chartered Accountants & Advisors" at bounding box center [536, 180] width 95 height 17
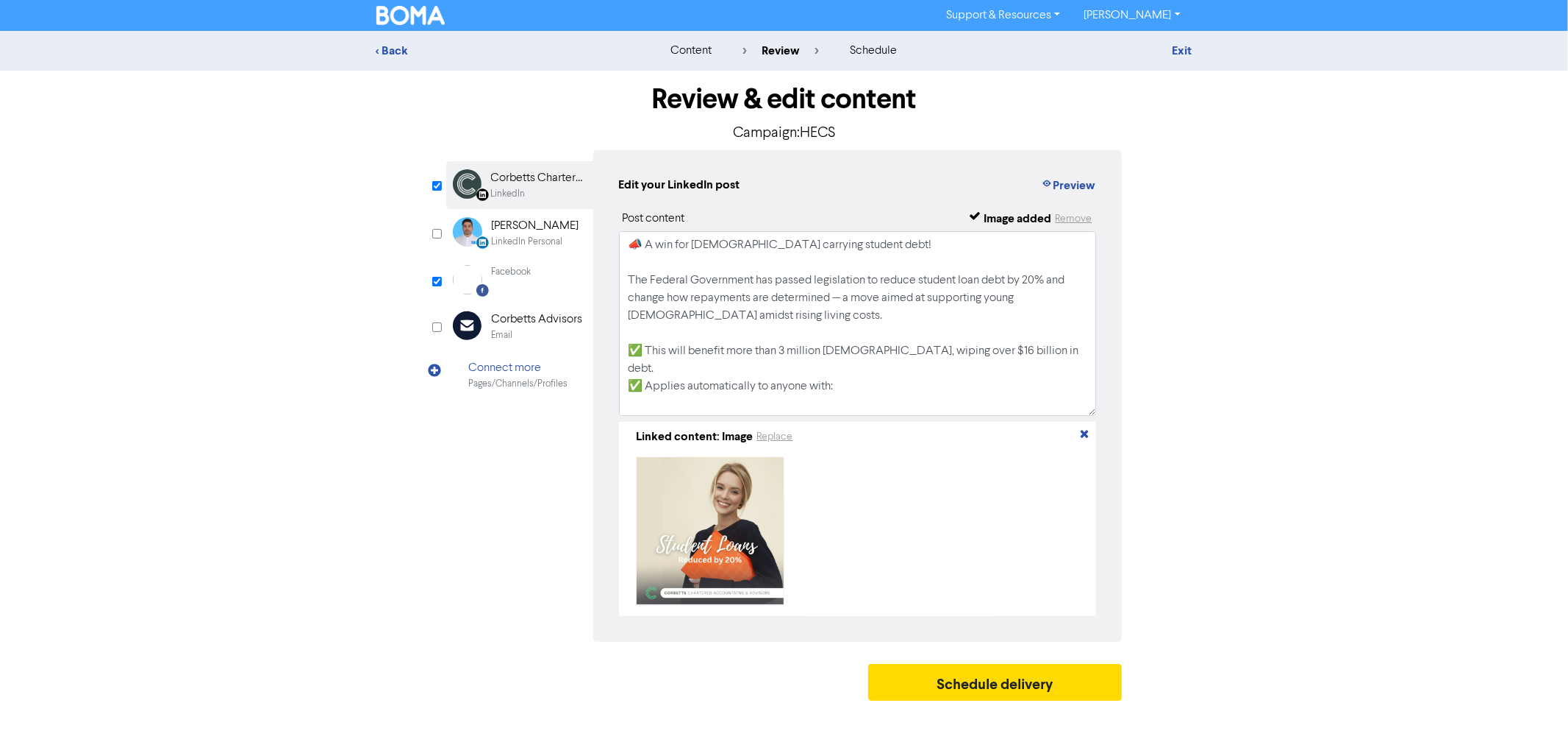
drag, startPoint x: 1089, startPoint y: 312, endPoint x: 1086, endPoint y: 422, distance: 110.0
click at [1086, 415] on textarea "📣 A win for [DEMOGRAPHIC_DATA] carrying student debt! The Federal Government ha…" at bounding box center [858, 324] width 478 height 185
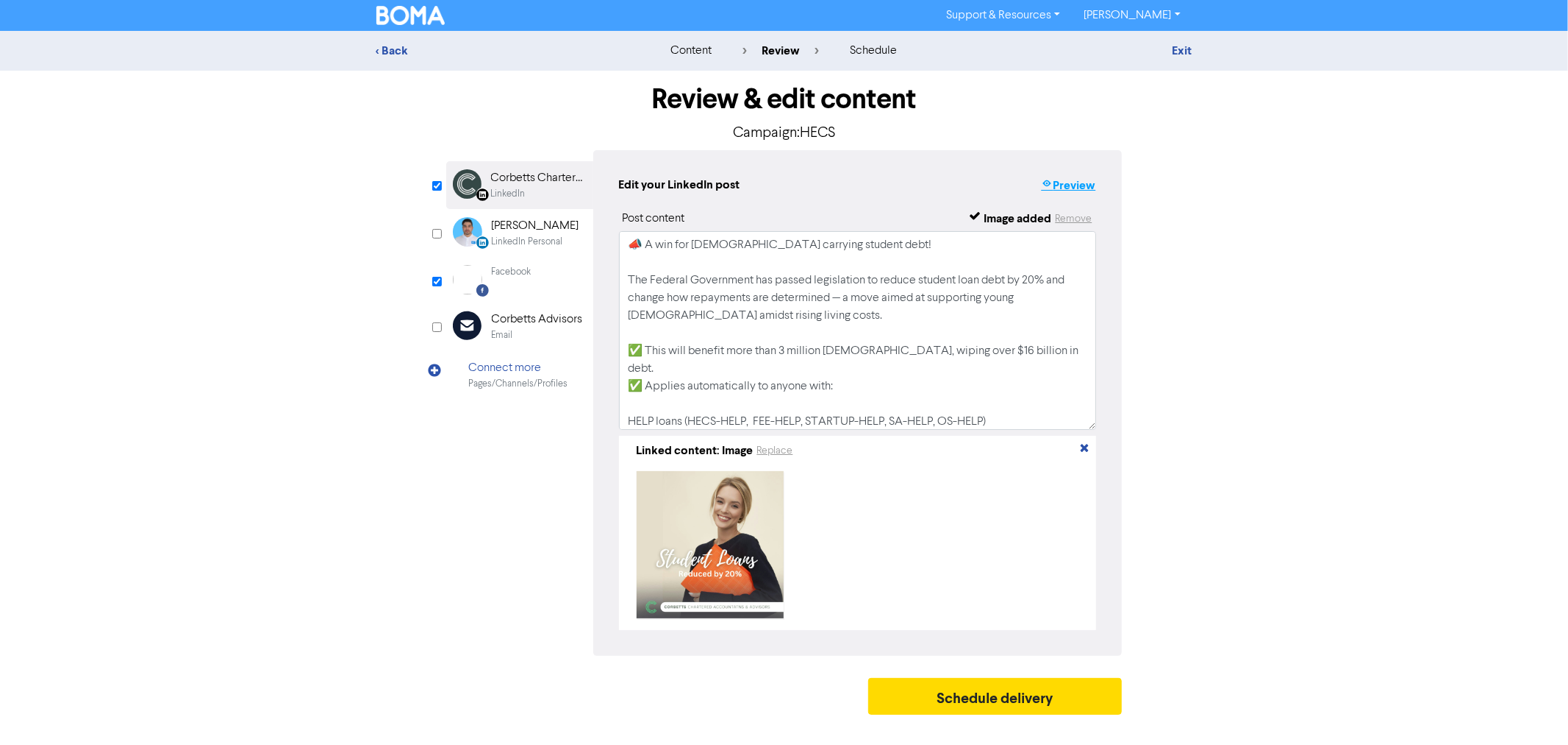
click at [1085, 182] on button "Preview" at bounding box center [1068, 185] width 56 height 19
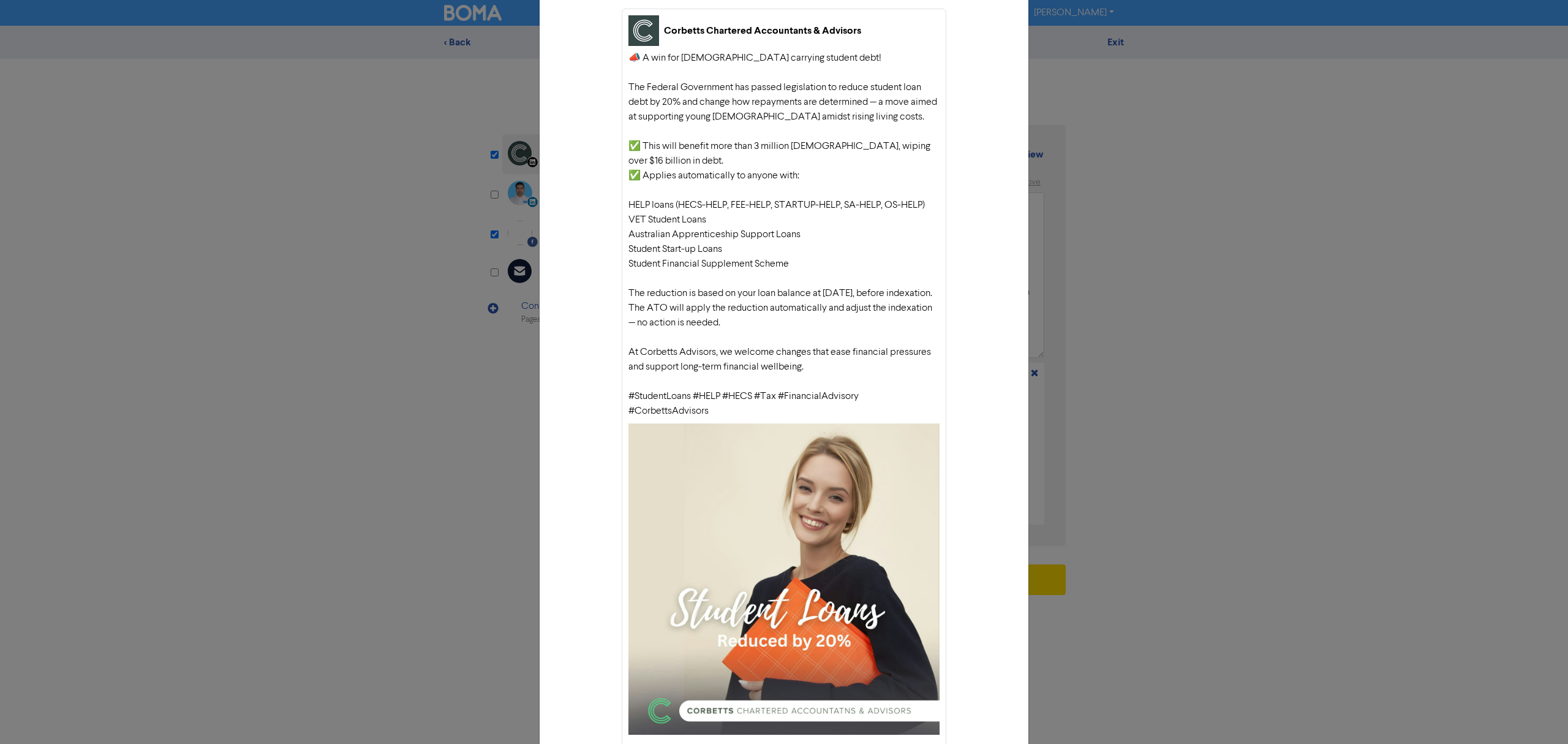
scroll to position [49, 0]
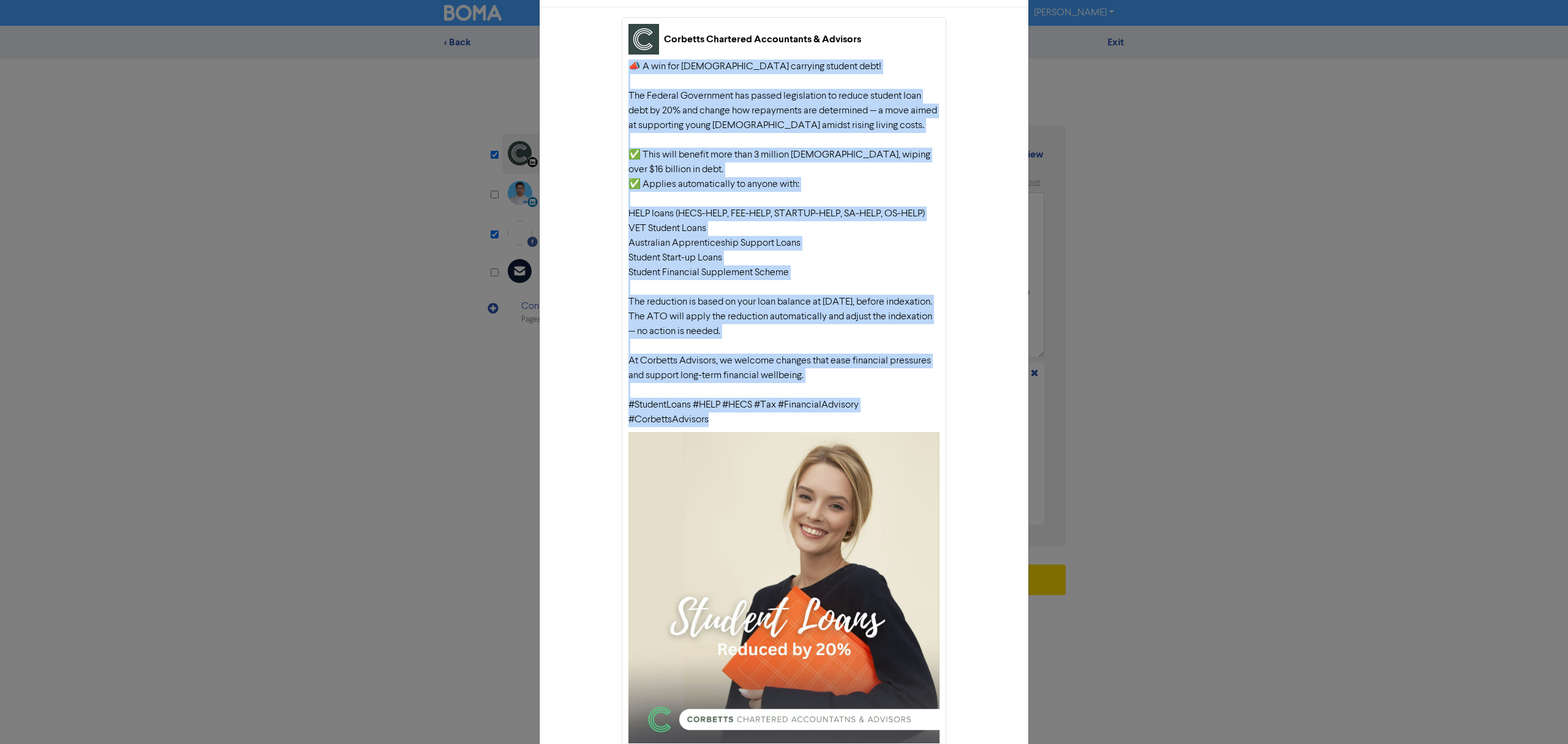
drag, startPoint x: 699, startPoint y: 420, endPoint x: 625, endPoint y: 70, distance: 357.7
click at [628, 70] on div "📣 A win for [DEMOGRAPHIC_DATA] carrying student debt! The Federal Government ha…" at bounding box center [784, 243] width 311 height 368
click at [677, 387] on div "📣 A win for [DEMOGRAPHIC_DATA] carrying student debt! The Federal Government ha…" at bounding box center [784, 243] width 311 height 368
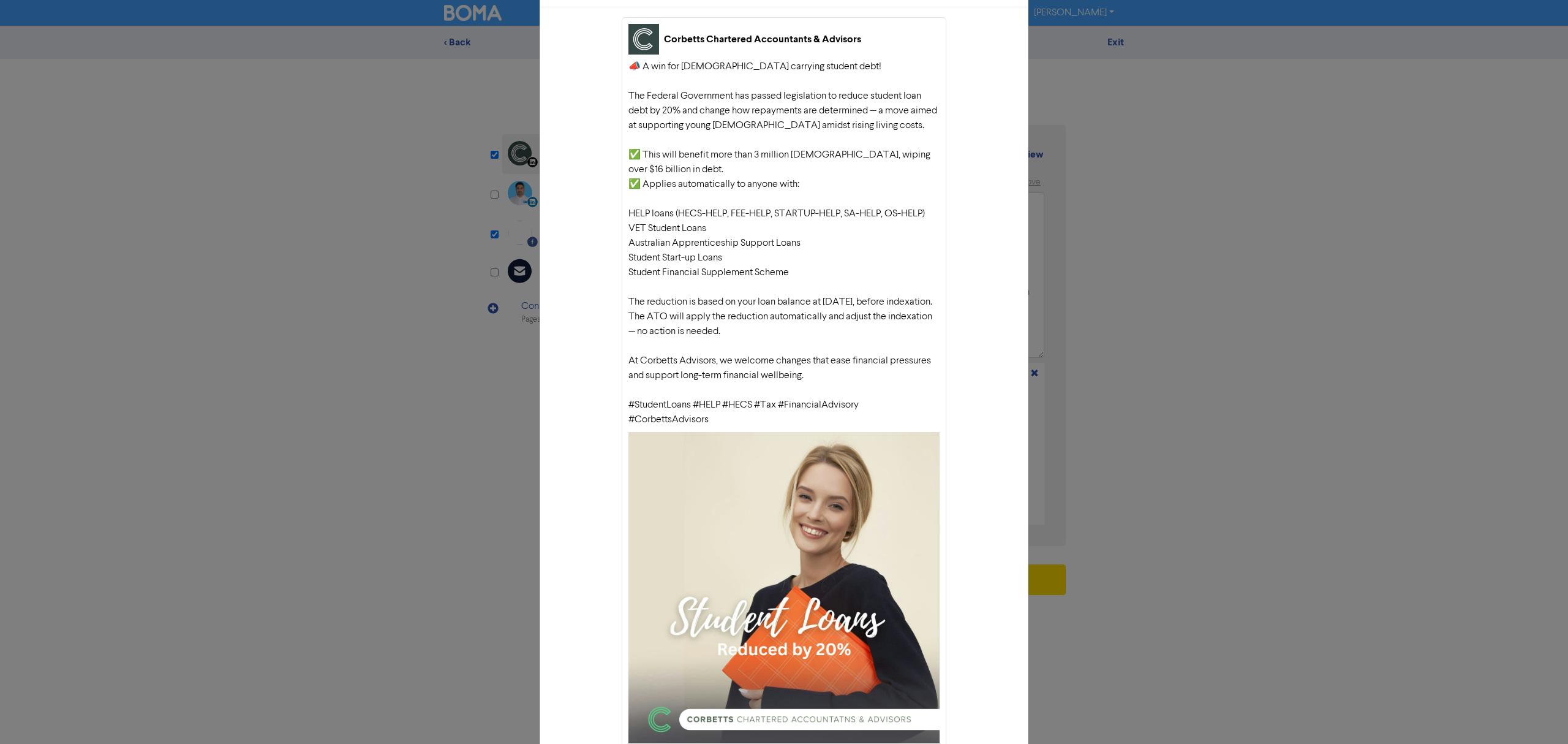
drag, startPoint x: 716, startPoint y: 421, endPoint x: 609, endPoint y: 66, distance: 370.8
click at [609, 66] on div "Corbetts Chartered Accountants & Advisors 📣 A win for [DEMOGRAPHIC_DATA] carryi…" at bounding box center [784, 403] width 489 height 792
drag, startPoint x: 874, startPoint y: 278, endPoint x: 871, endPoint y: 291, distance: 13.3
click at [874, 278] on div "📣 A win for [DEMOGRAPHIC_DATA] carrying student debt! The Federal Government ha…" at bounding box center [784, 243] width 311 height 368
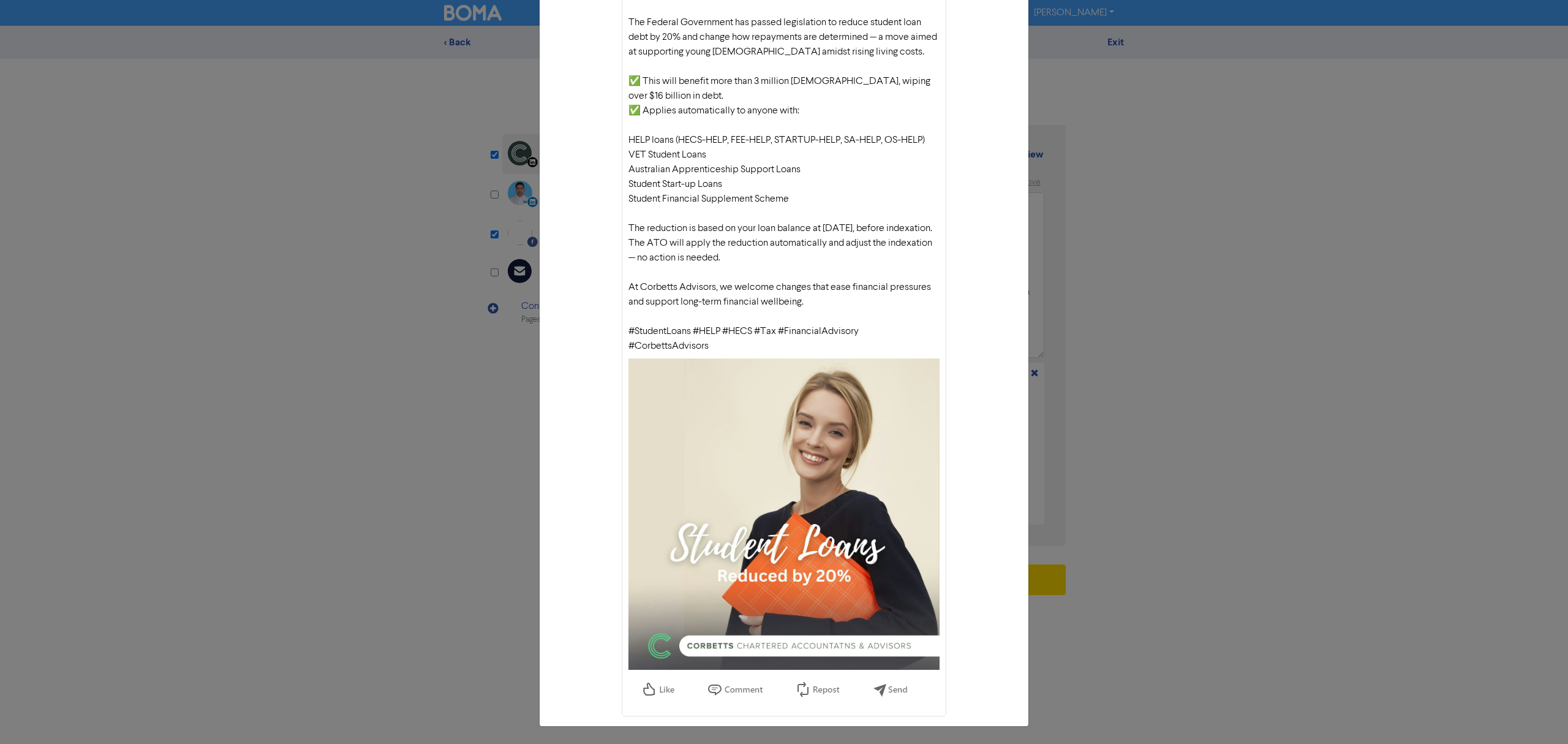
scroll to position [0, 0]
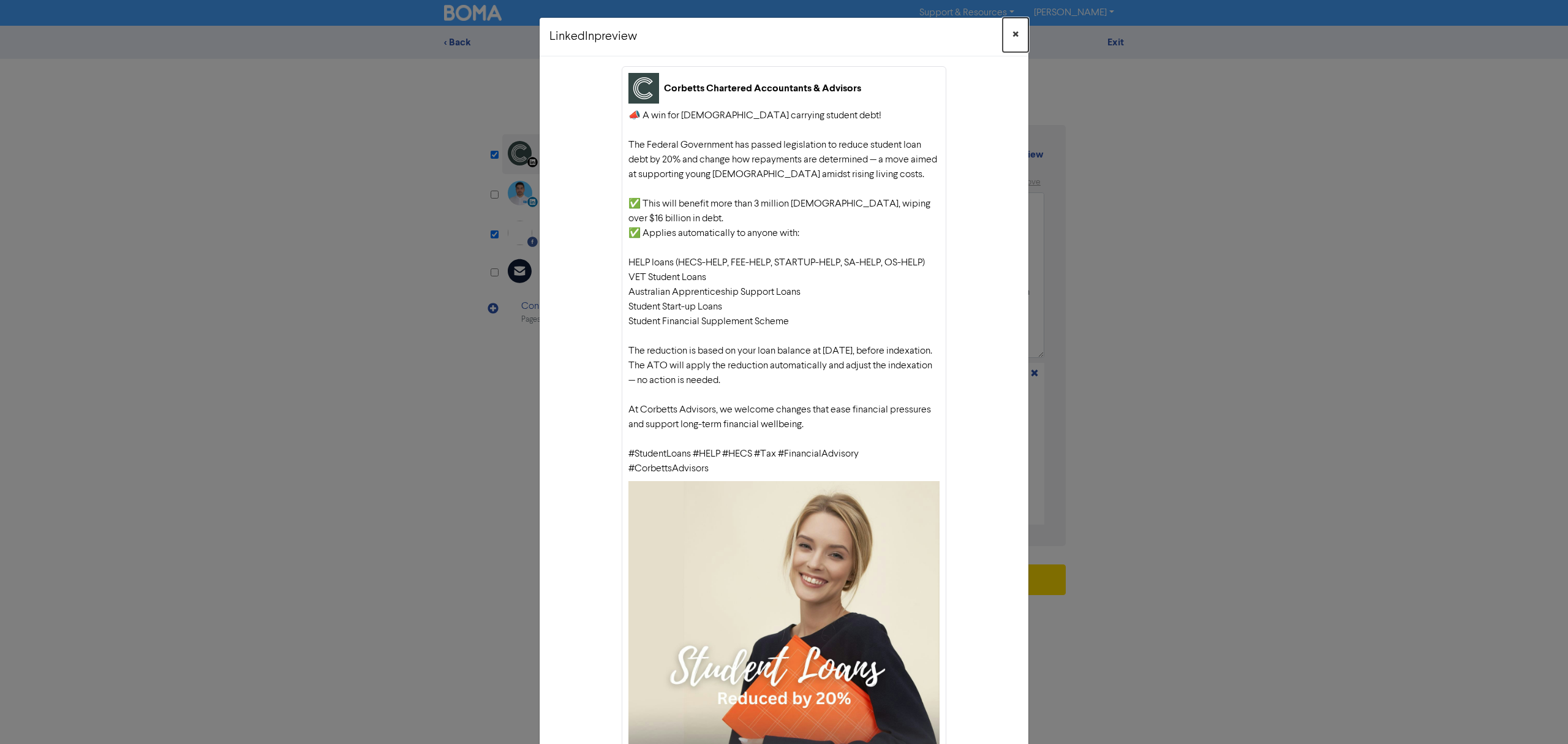
click at [1013, 35] on span "×" at bounding box center [1016, 35] width 6 height 18
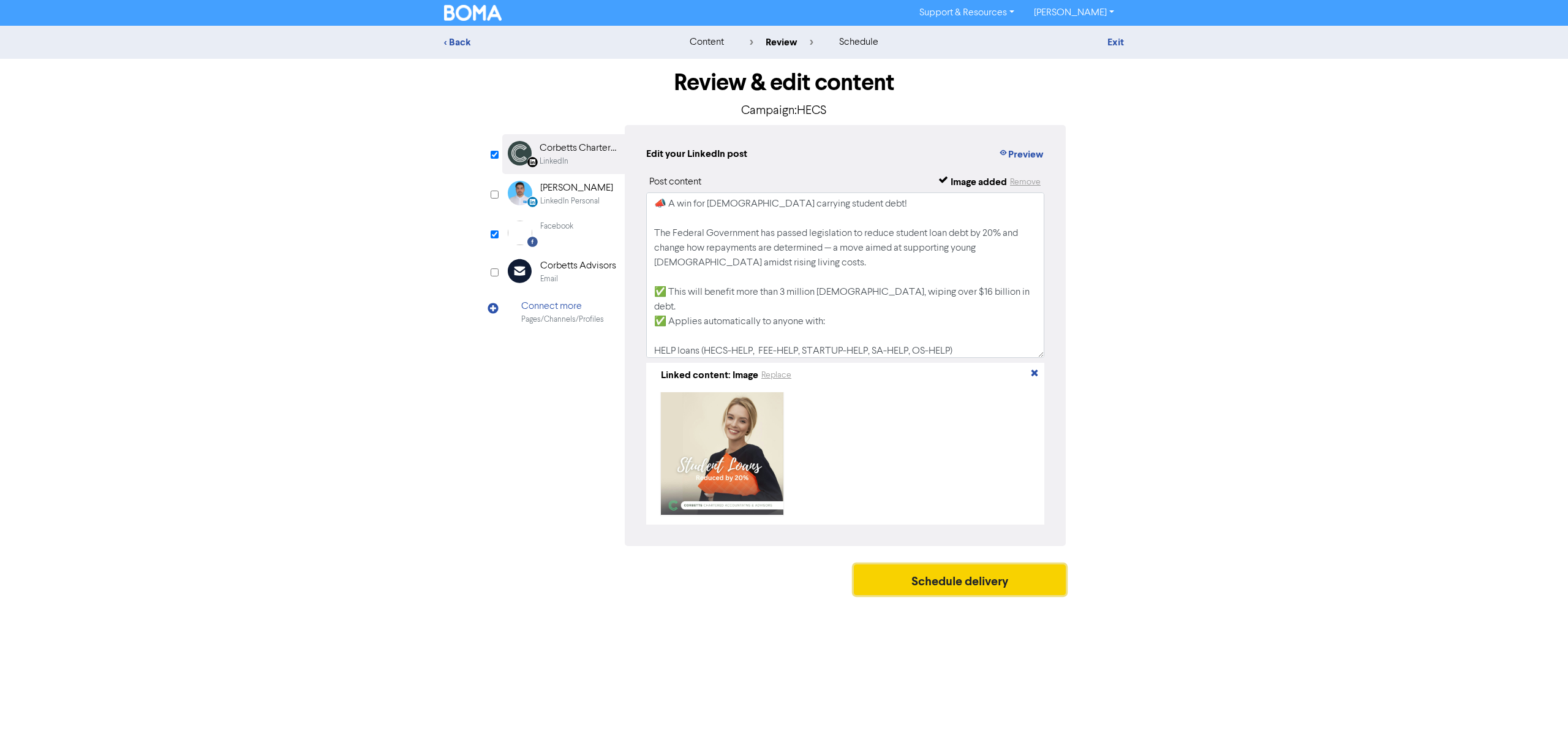
click at [969, 579] on button "Schedule delivery" at bounding box center [960, 579] width 212 height 30
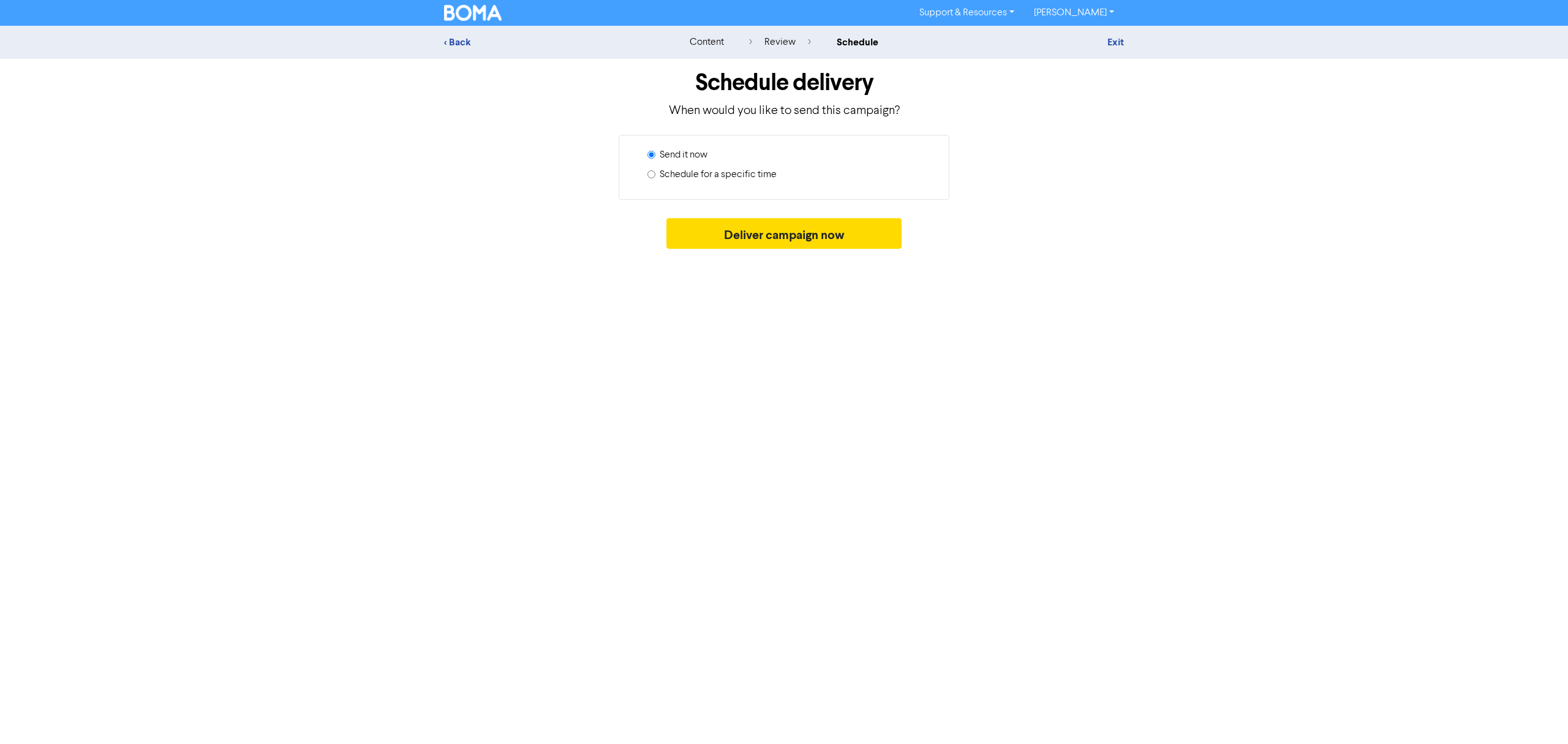
click at [687, 174] on label "Schedule for a specific time" at bounding box center [718, 174] width 117 height 14
click at [656, 174] on input "Schedule for a specific time" at bounding box center [652, 174] width 8 height 8
radio input "true"
radio input "false"
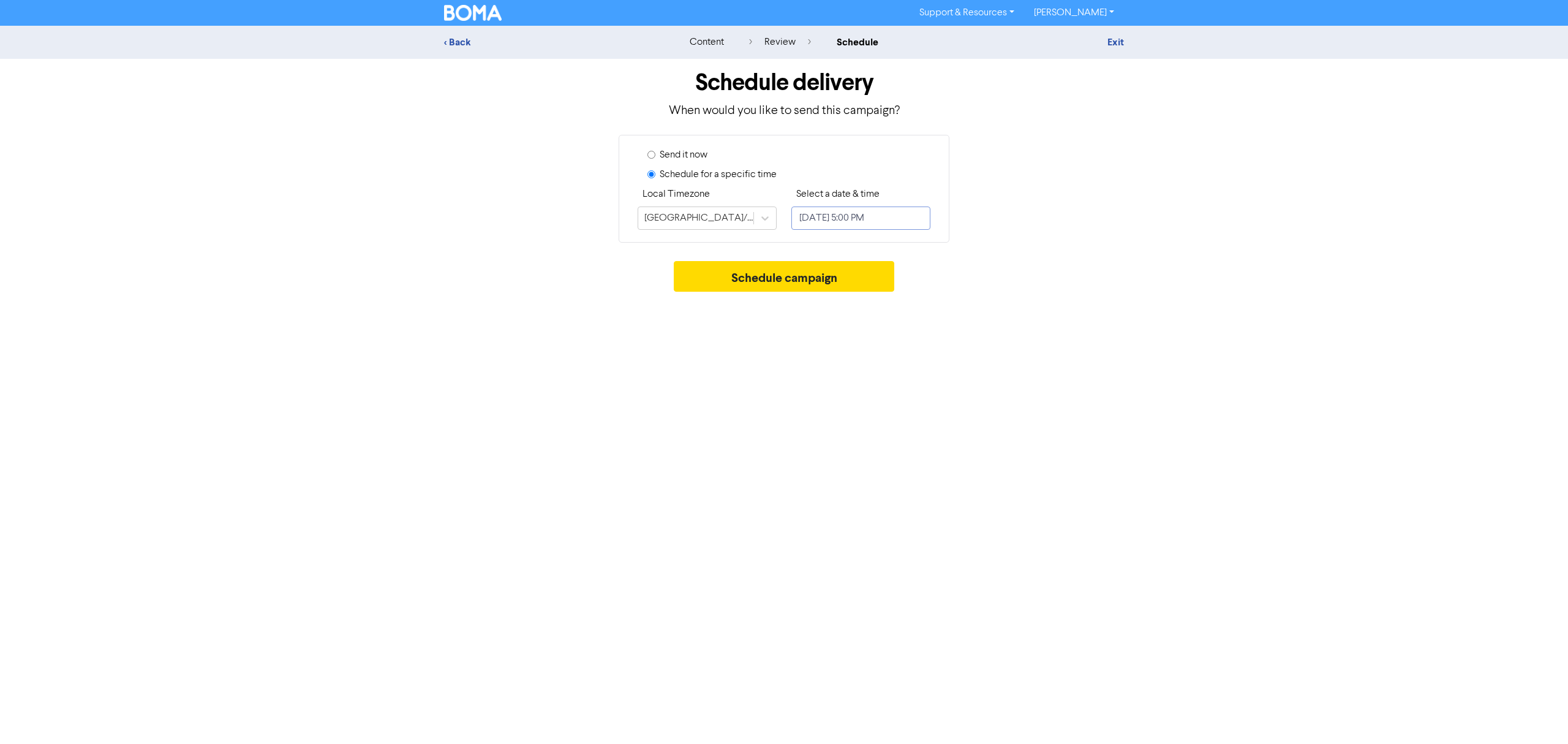
select select "8"
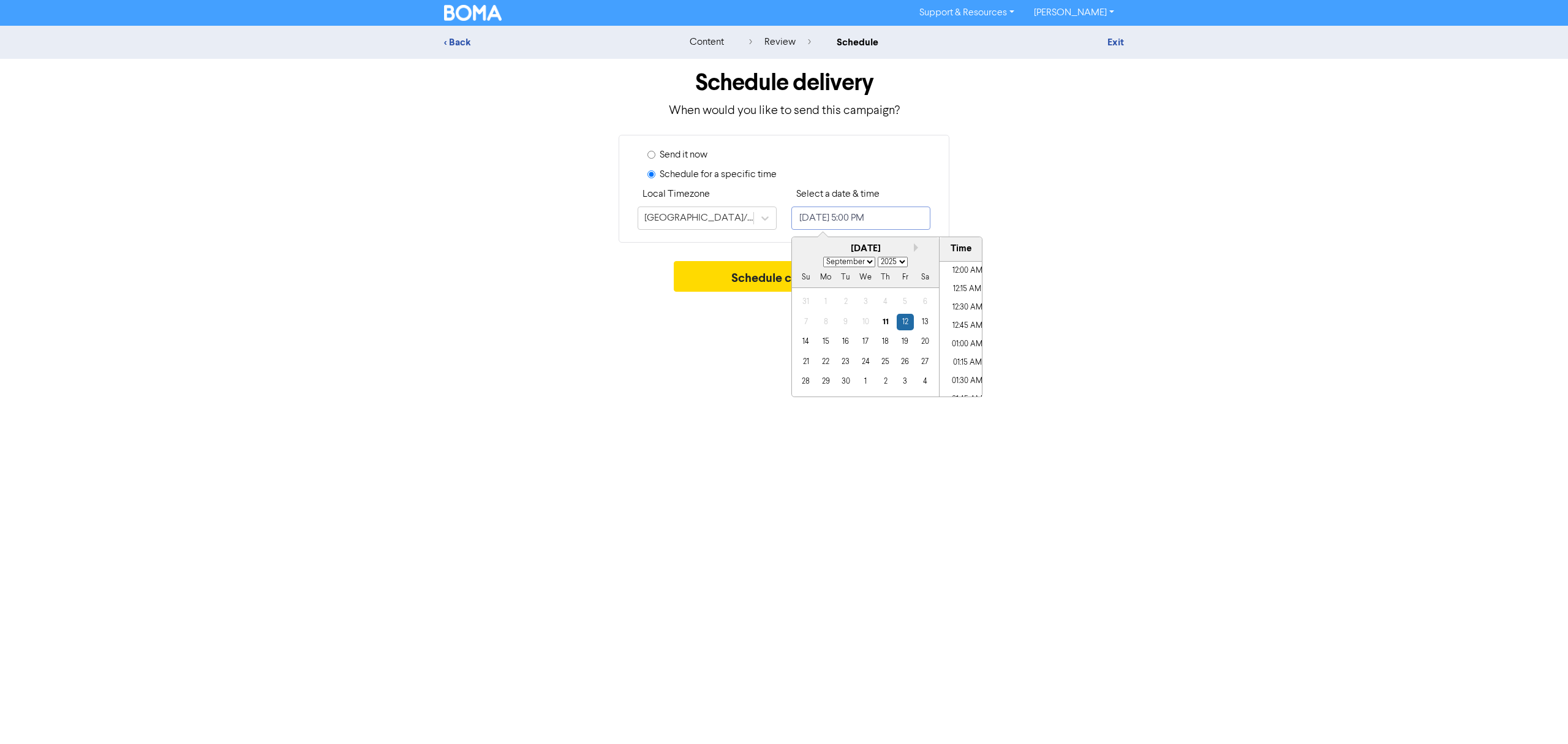
click at [839, 223] on input "[DATE] 5:00 PM" at bounding box center [860, 218] width 139 height 23
click at [827, 342] on div "15" at bounding box center [826, 341] width 17 height 17
click at [888, 219] on input "[DATE] 5:00 PM" at bounding box center [860, 218] width 139 height 23
click at [900, 223] on input "[DATE] 12:00 PM" at bounding box center [860, 218] width 139 height 23
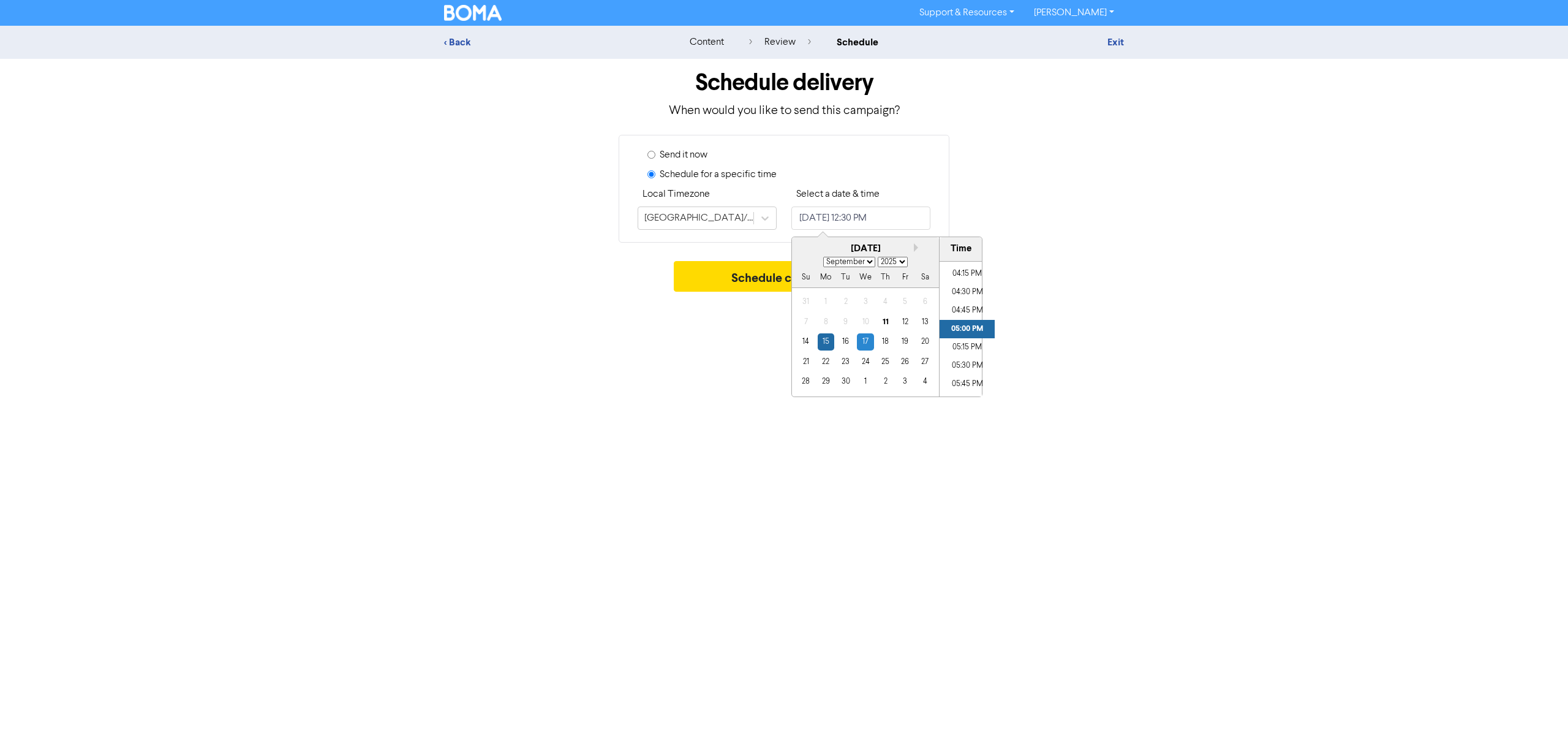
type input "[DATE] 5:00 PM"
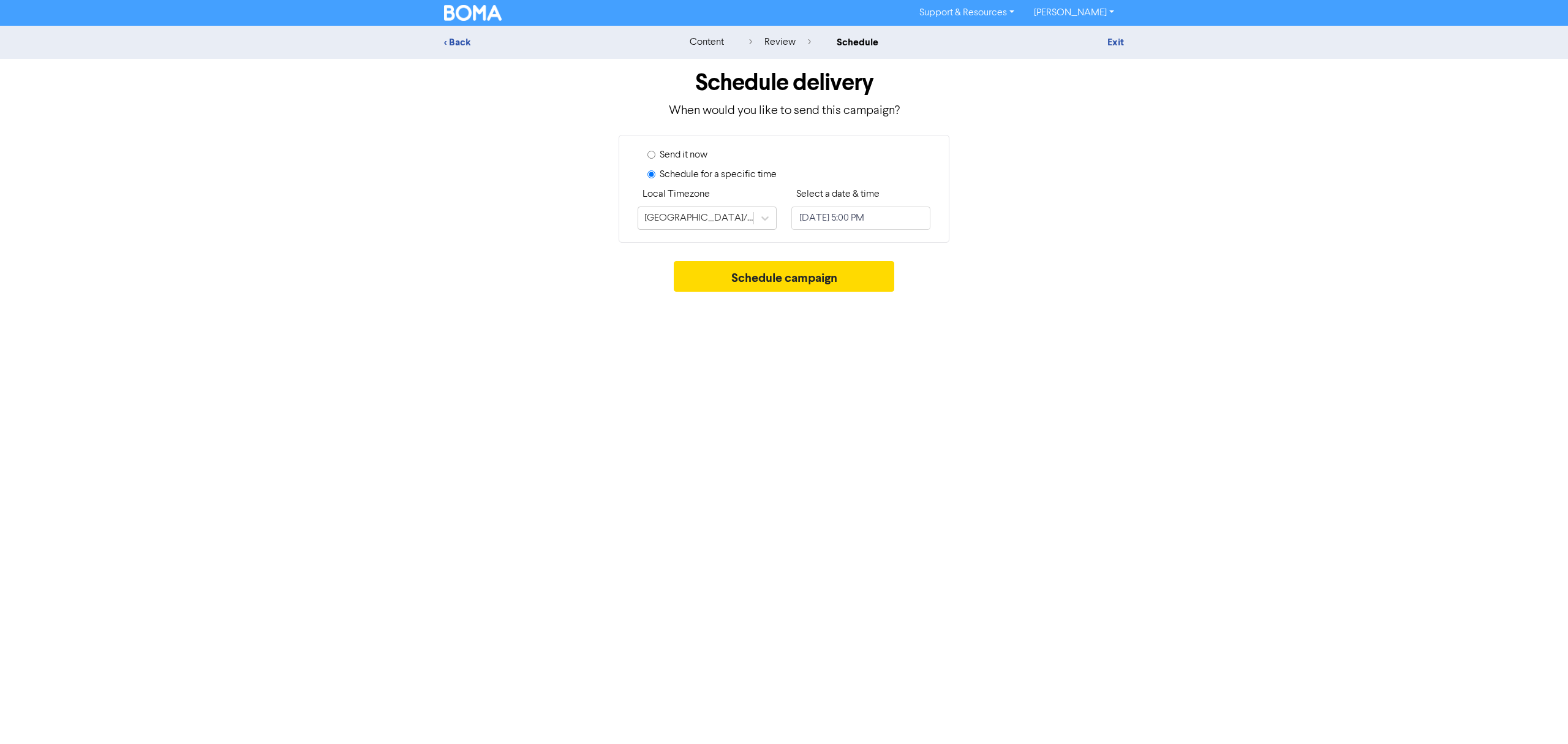
click at [1111, 214] on div "Send it now Schedule for a specific time Local Timezone [GEOGRAPHIC_DATA]/[GEOG…" at bounding box center [784, 189] width 698 height 108
click at [923, 221] on input "[DATE] 5:00 PM" at bounding box center [860, 218] width 139 height 23
select select "8"
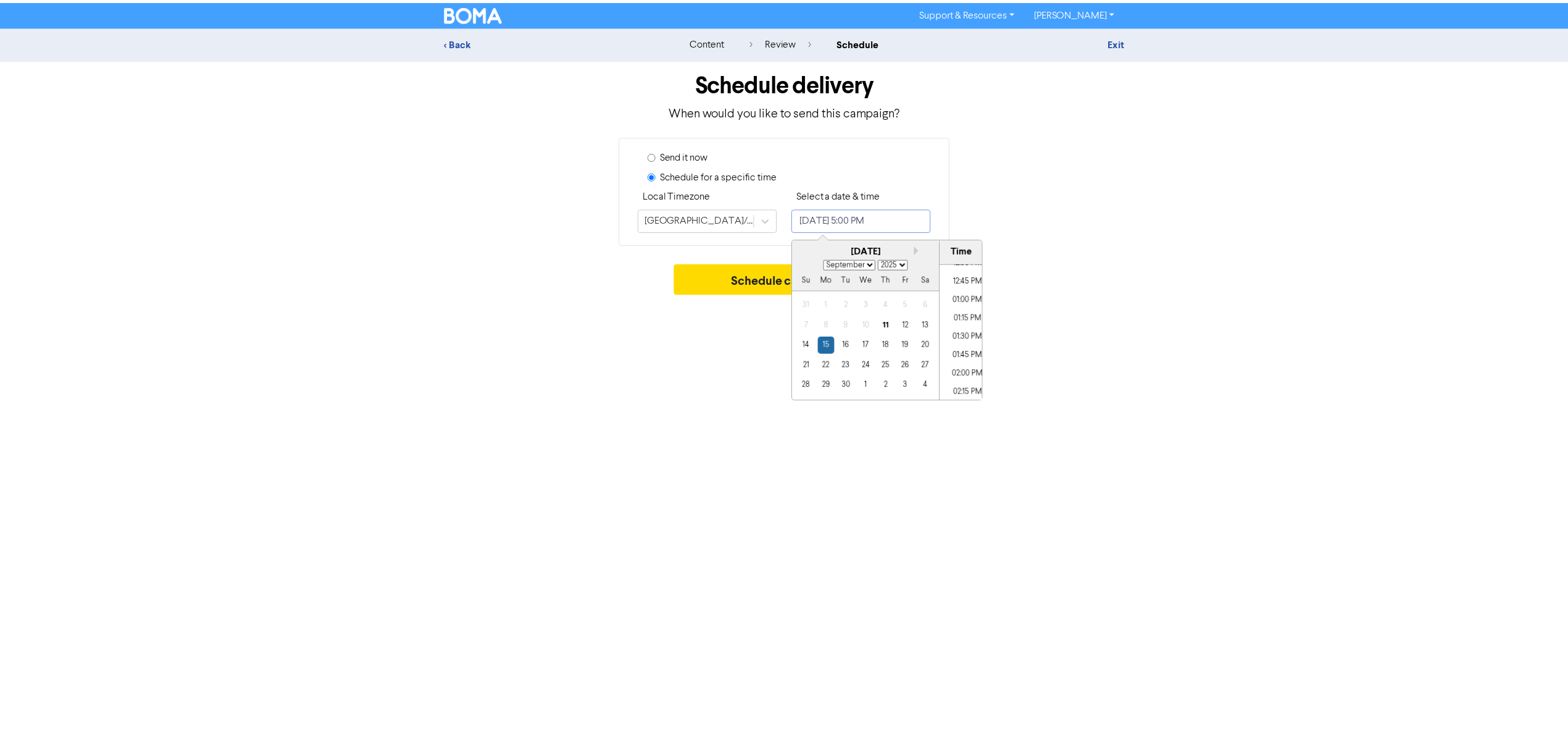
scroll to position [905, 0]
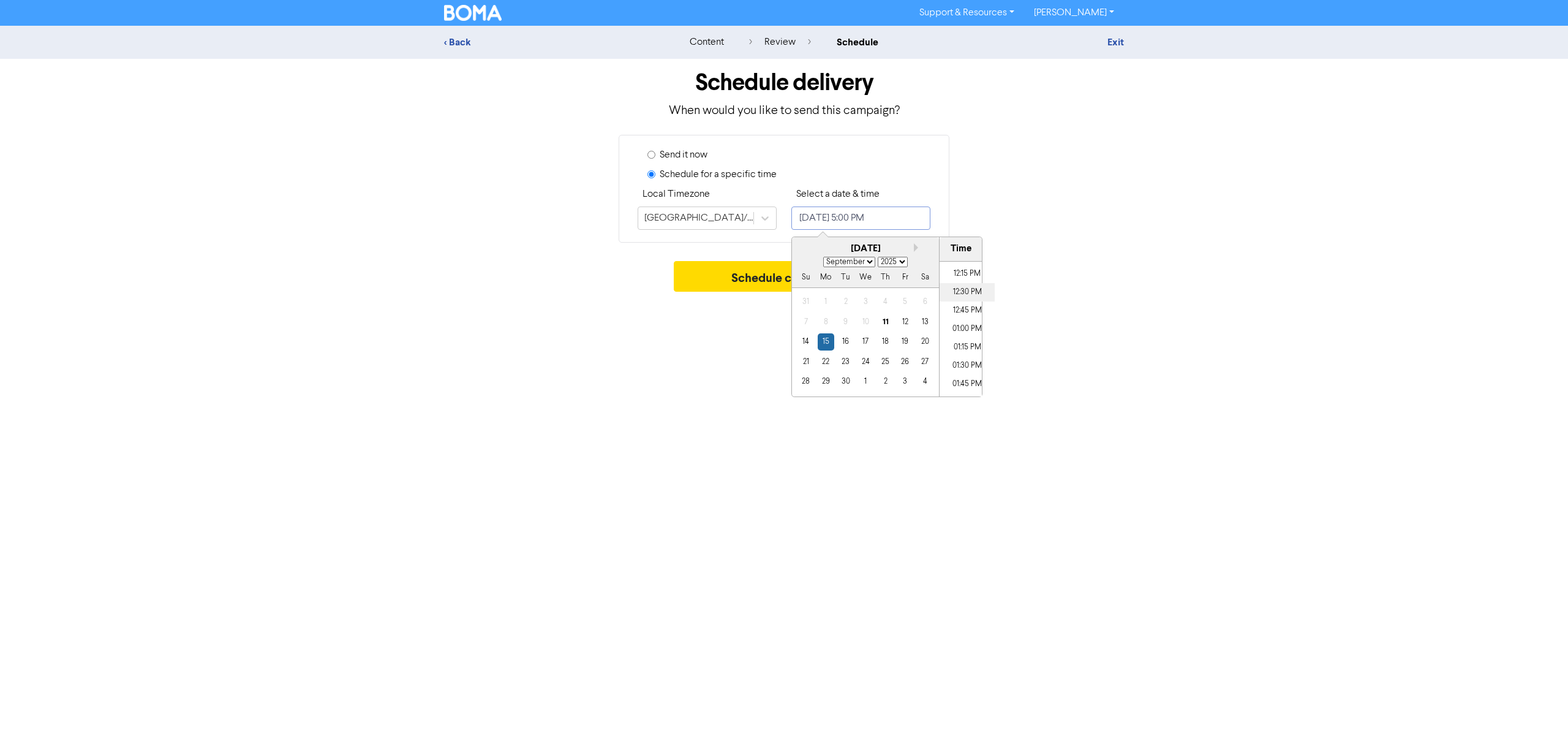
click at [965, 294] on li "12:30 PM" at bounding box center [967, 292] width 55 height 18
type input "[DATE] 12:30 PM"
click at [1110, 278] on div "Schedule campaign" at bounding box center [783, 279] width 680 height 37
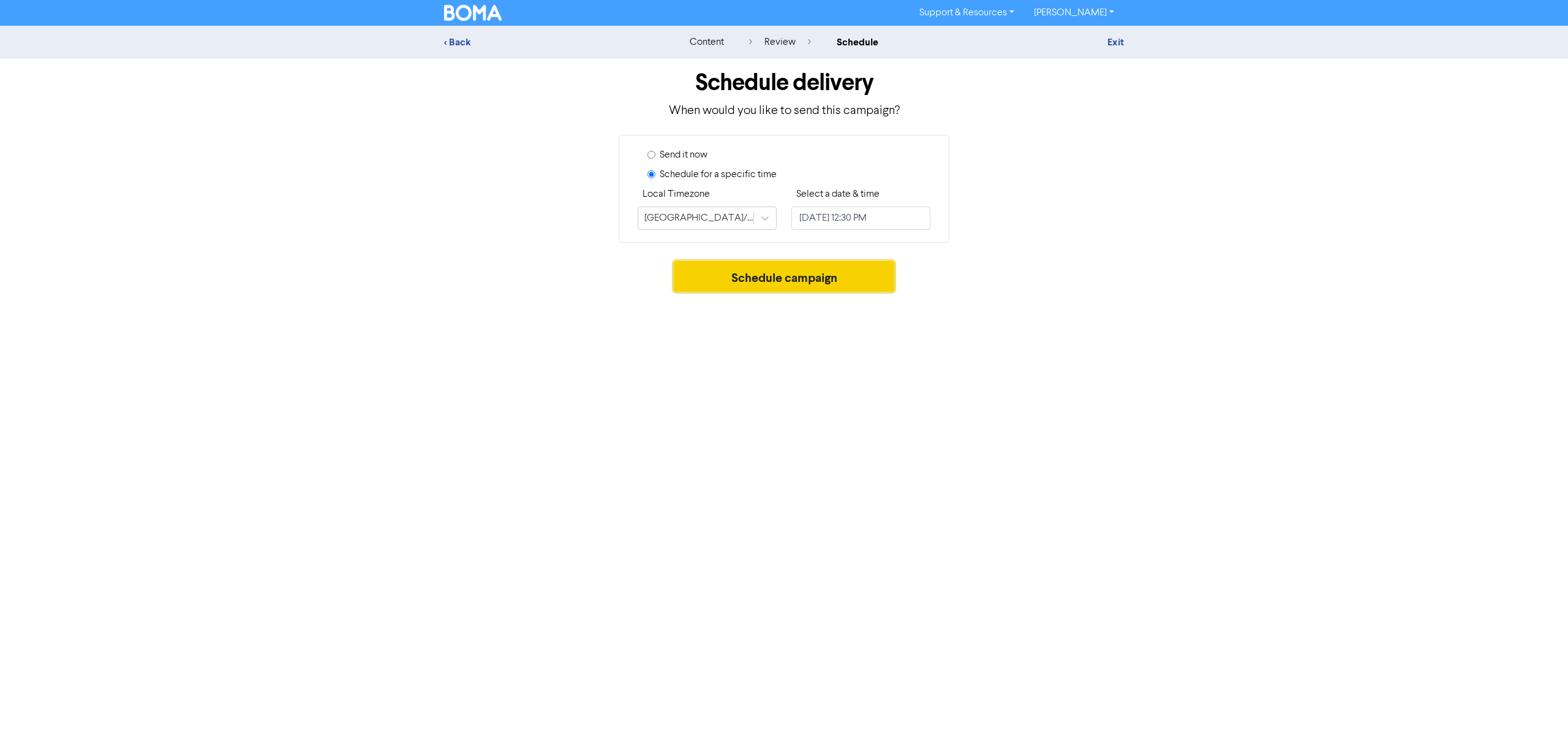
click at [830, 268] on button "Schedule campaign" at bounding box center [785, 276] width 221 height 30
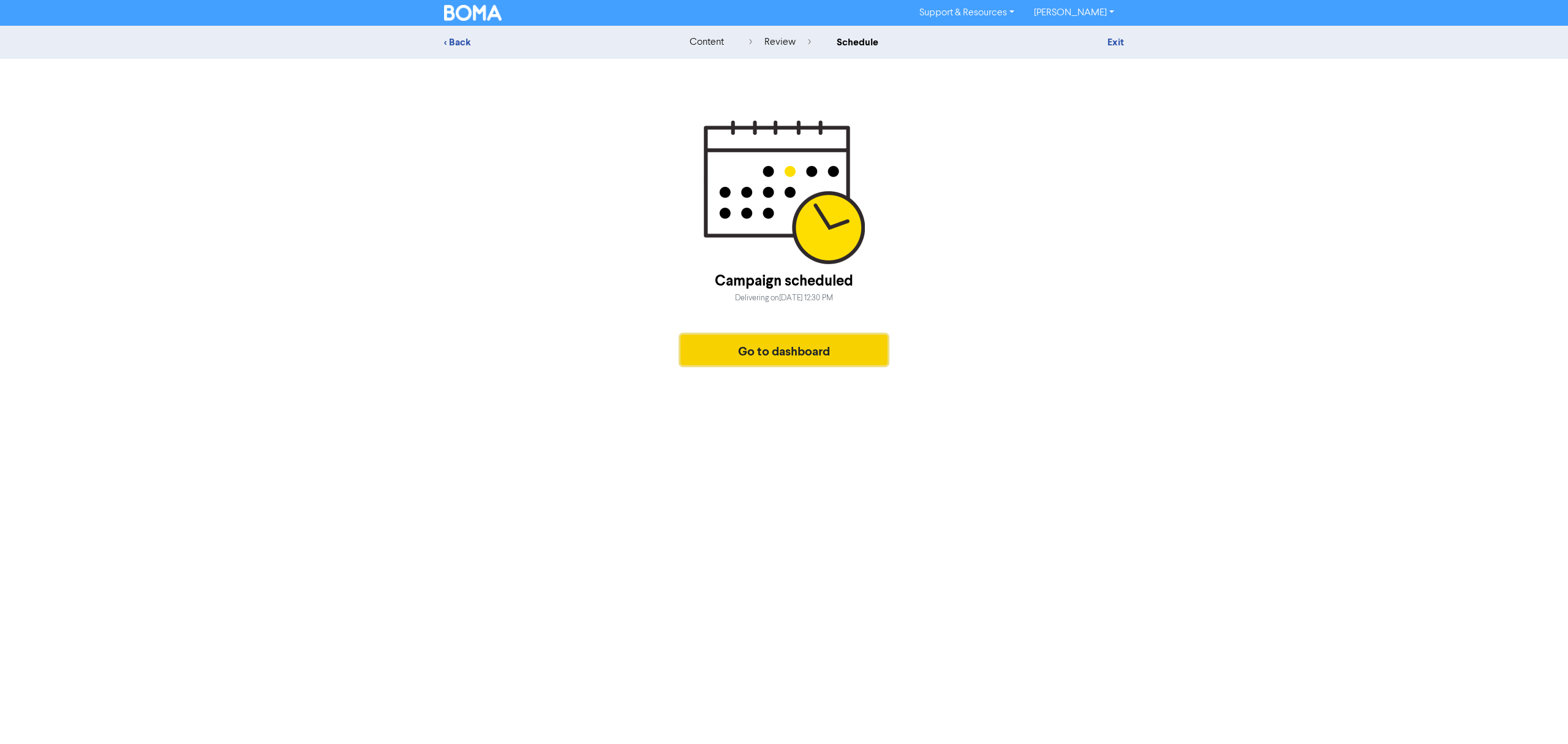
click at [781, 346] on button "Go to dashboard" at bounding box center [784, 350] width 207 height 30
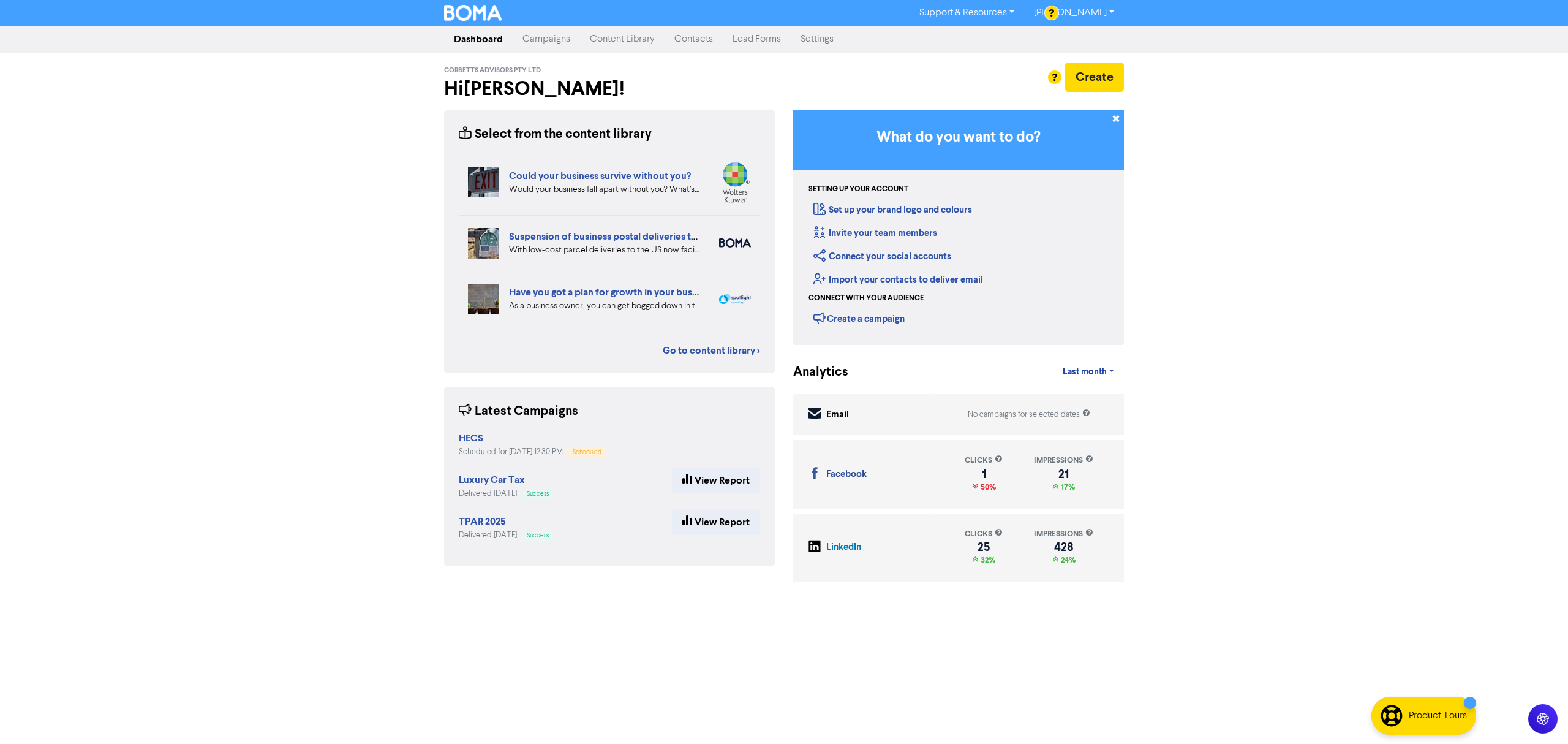
drag, startPoint x: 567, startPoint y: 43, endPoint x: 557, endPoint y: 51, distance: 12.8
click at [567, 43] on link "Campaigns" at bounding box center [546, 39] width 67 height 25
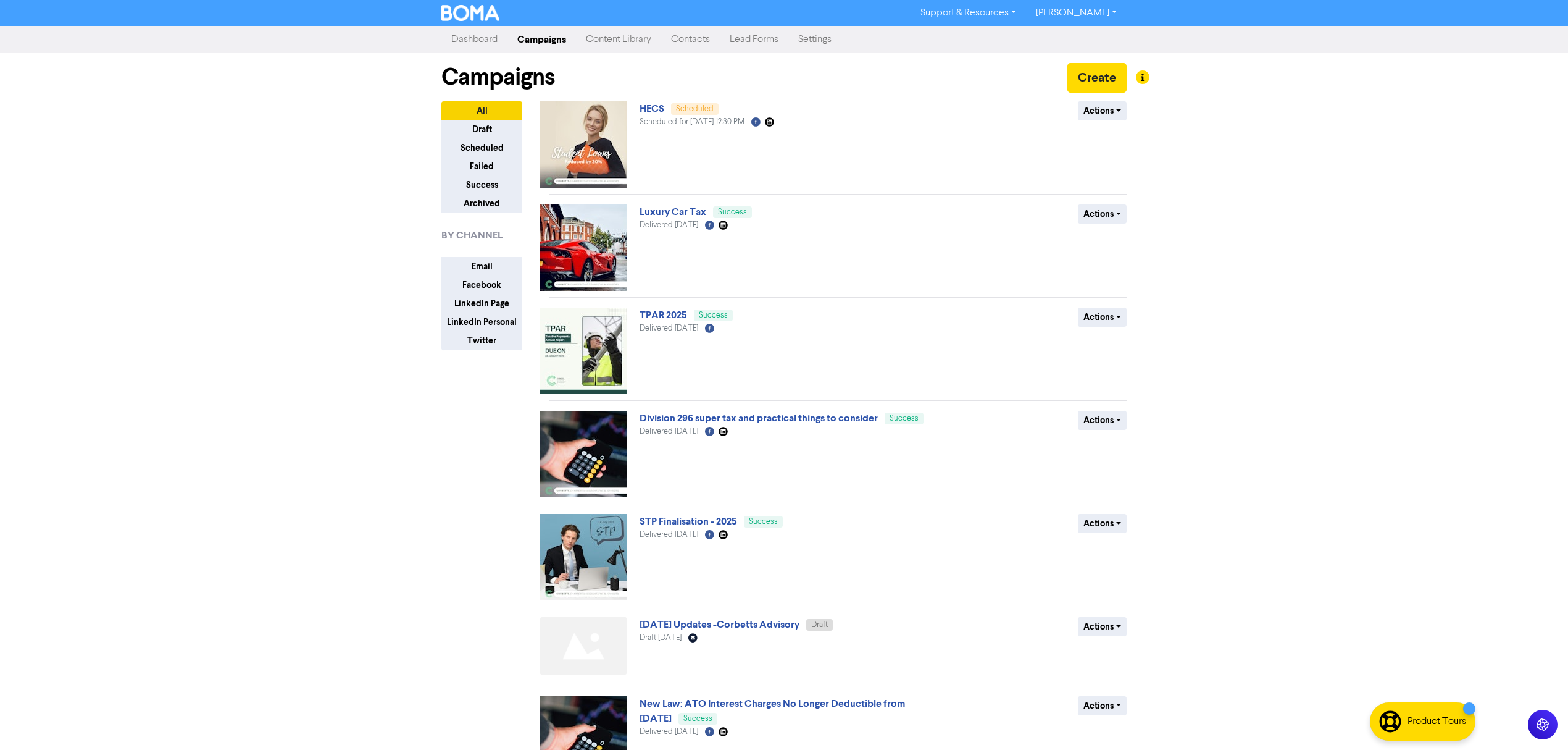
click at [1315, 215] on div "Support & Resources Video Tutorials FAQ & Guides Marketing Education [PERSON_NA…" at bounding box center [784, 375] width 1568 height 750
click at [616, 133] on img at bounding box center [583, 144] width 87 height 87
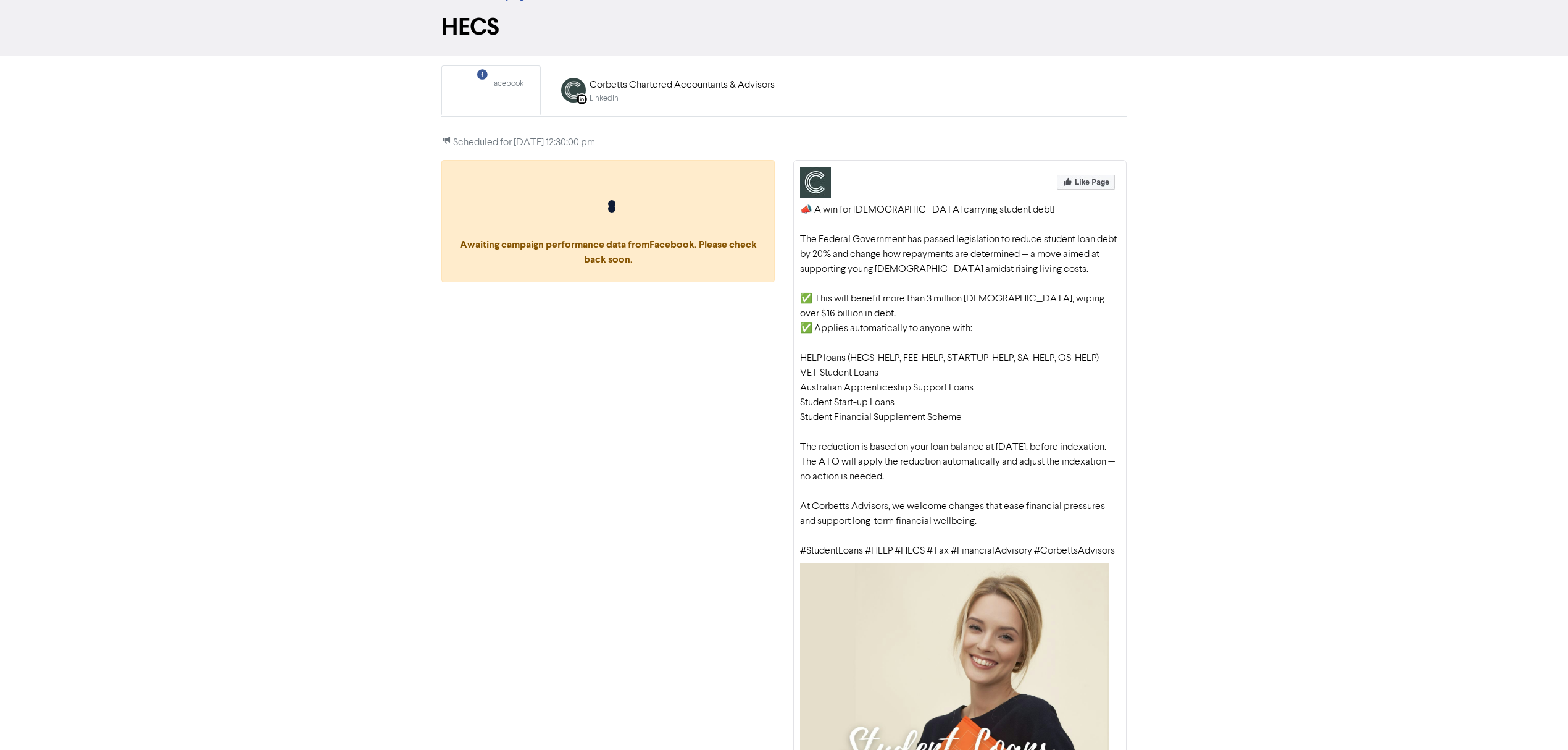
scroll to position [44, 0]
click at [630, 94] on div "Corbetts Chartered Accountants & Advisors" at bounding box center [682, 88] width 185 height 15
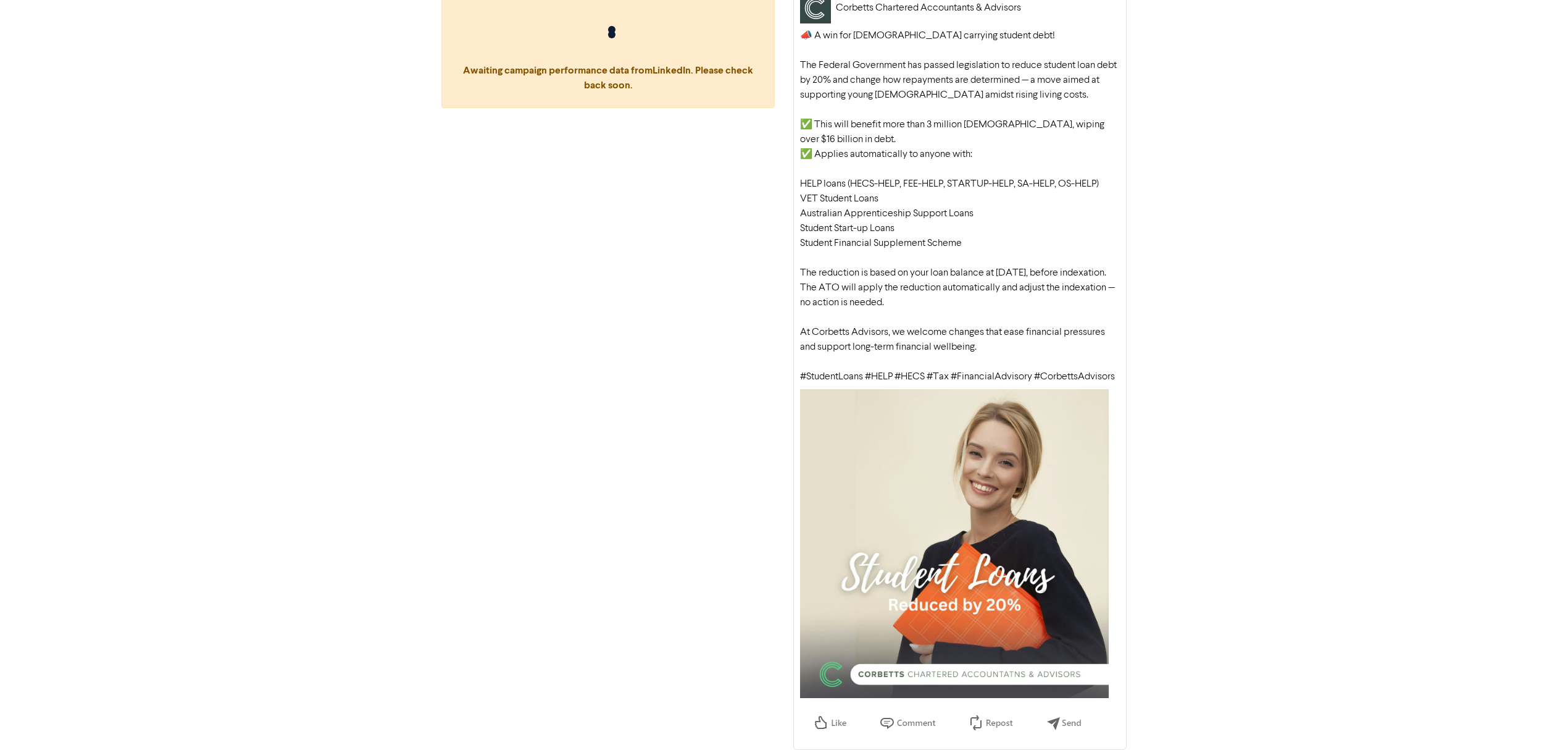
scroll to position [0, 0]
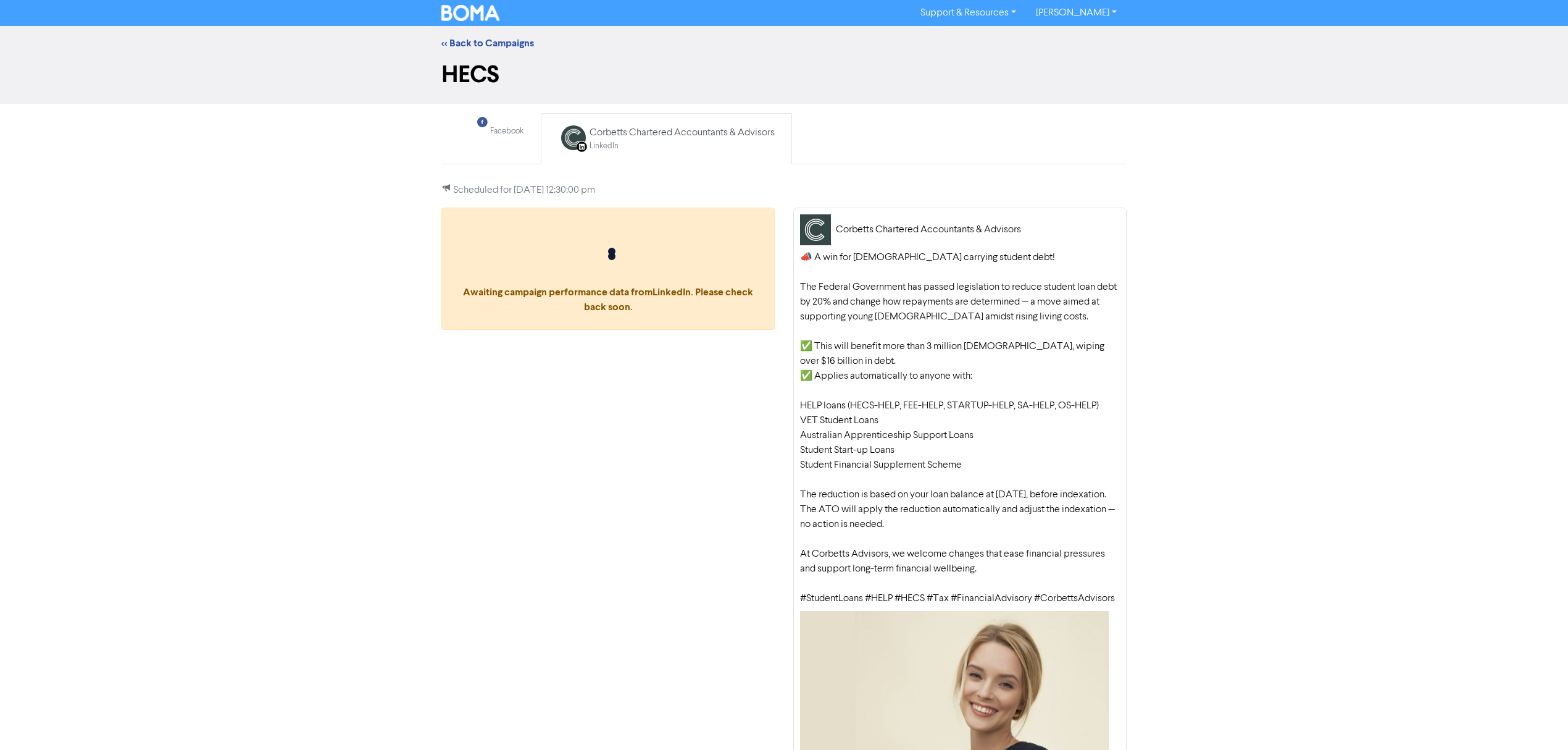
drag, startPoint x: 469, startPoint y: 45, endPoint x: 304, endPoint y: 243, distance: 257.7
click at [470, 45] on link "<< Back to Campaigns" at bounding box center [488, 43] width 93 height 12
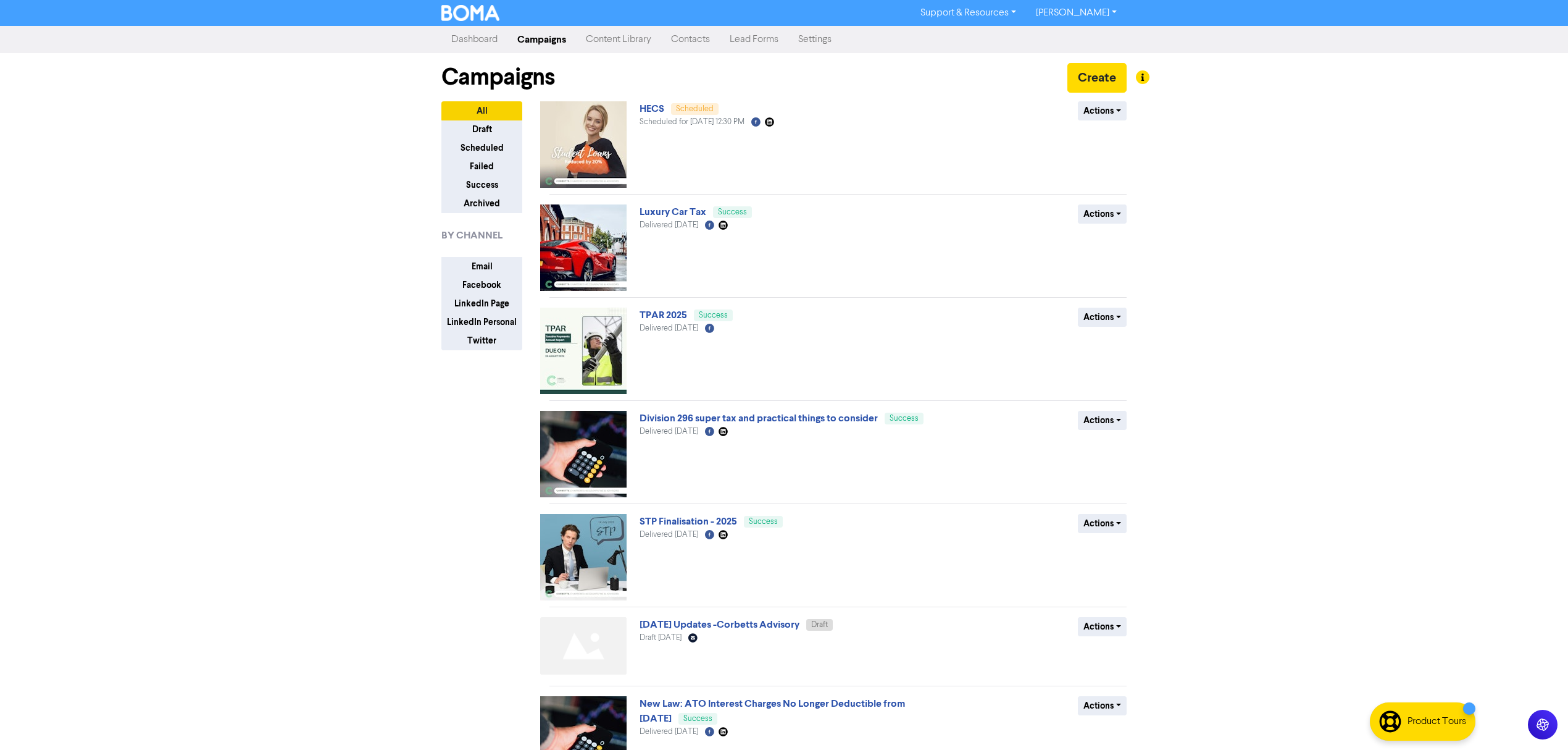
click at [235, 239] on div "Support & Resources Video Tutorials FAQ & Guides Marketing Education [PERSON_NA…" at bounding box center [784, 375] width 1568 height 750
click at [650, 106] on link "HECS" at bounding box center [652, 108] width 25 height 12
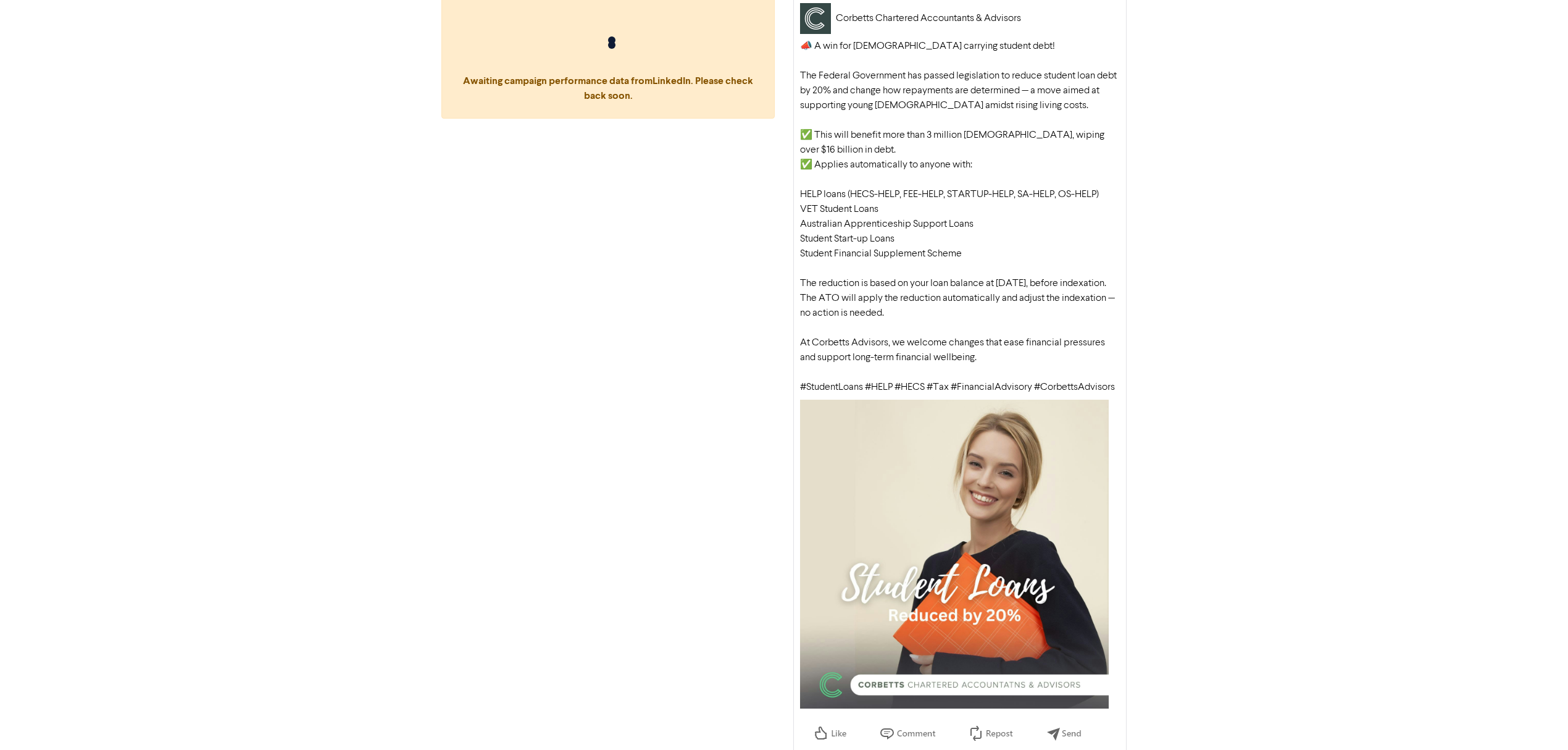
scroll to position [222, 0]
